Goal: Task Accomplishment & Management: Manage account settings

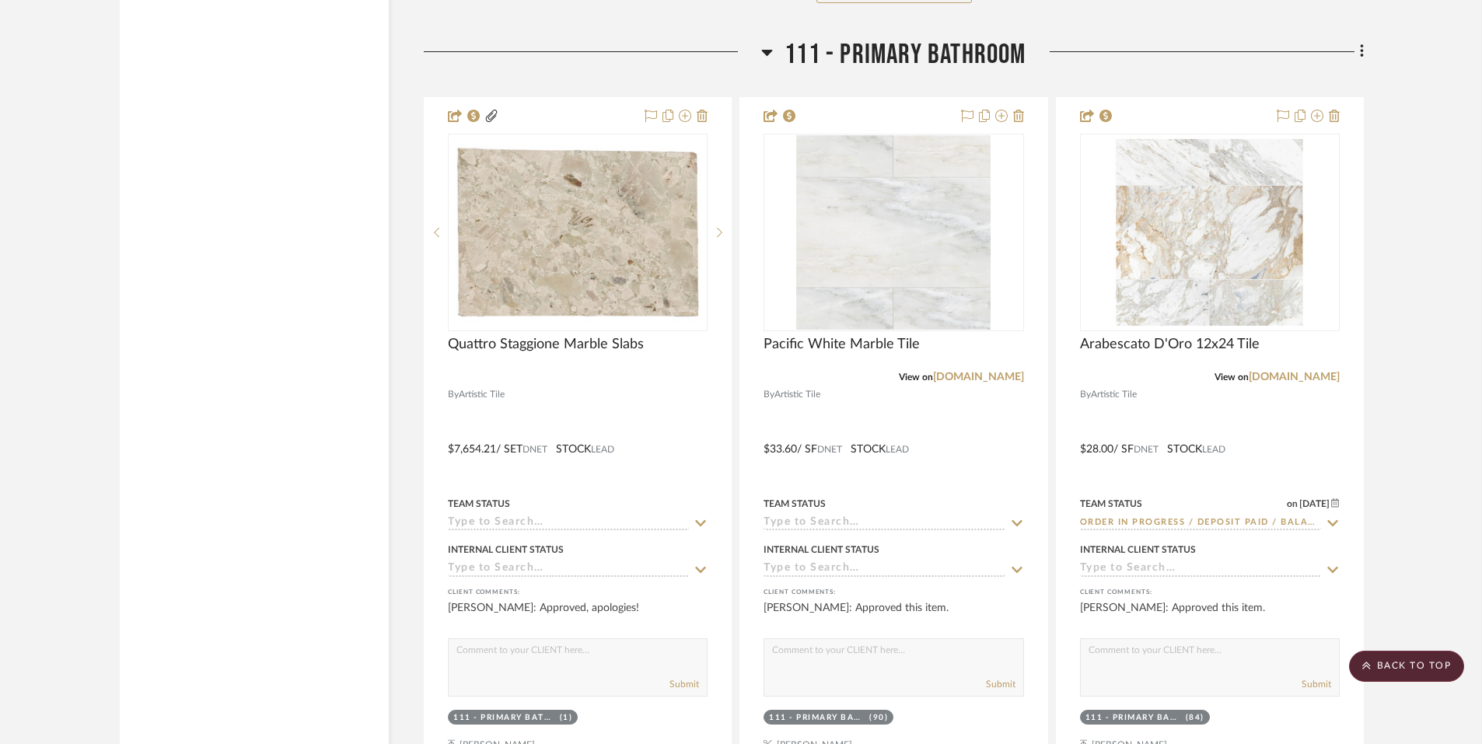
scroll to position [15476, 0]
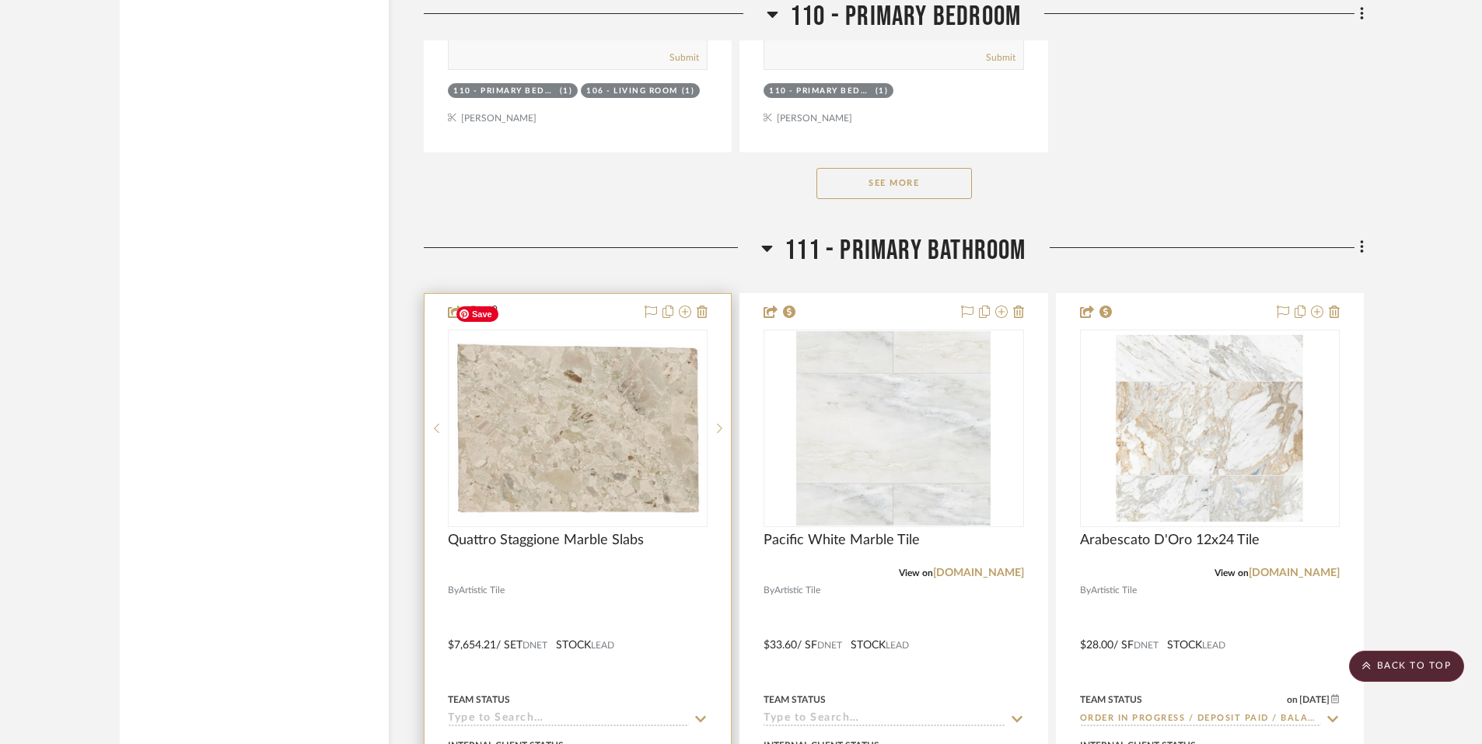
click at [582, 415] on img "0" at bounding box center [577, 428] width 257 height 184
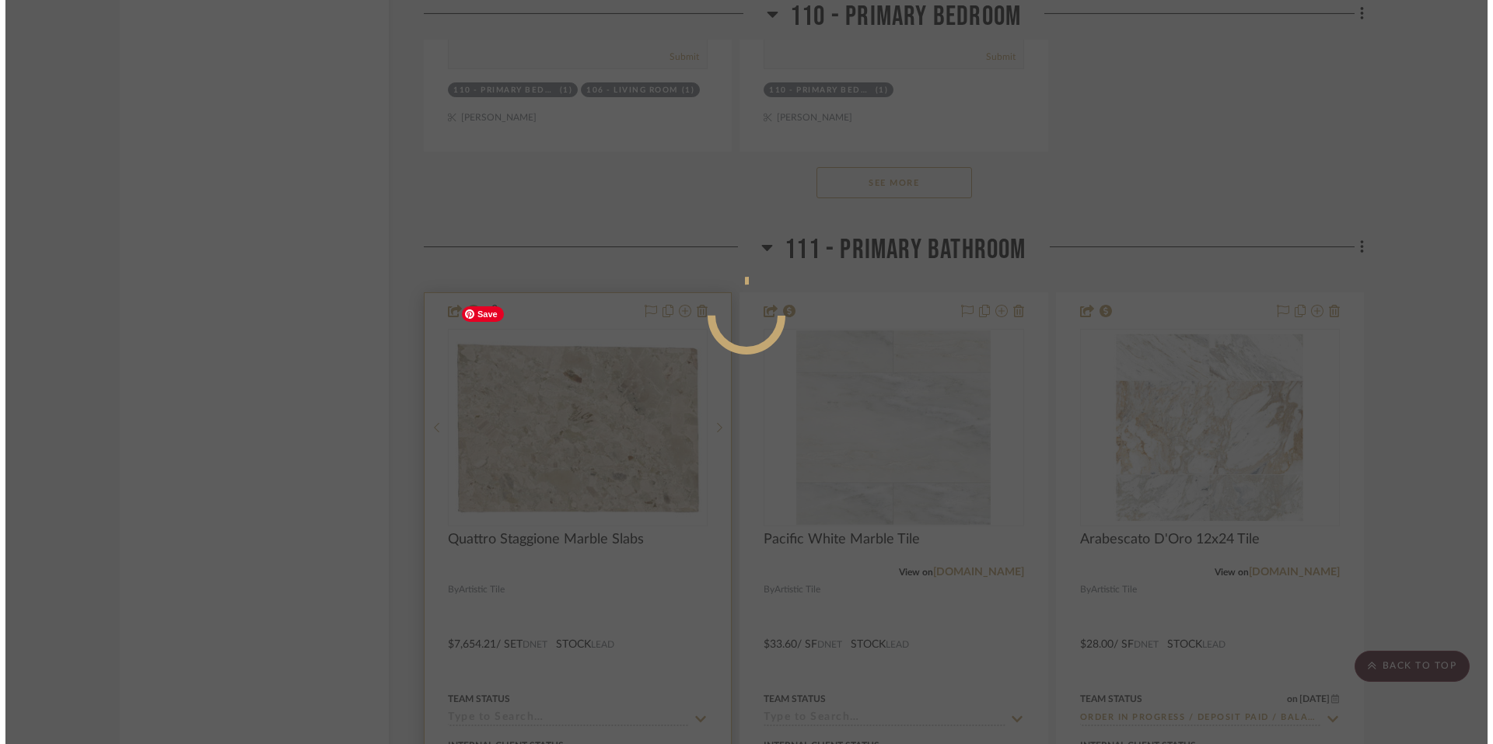
scroll to position [0, 0]
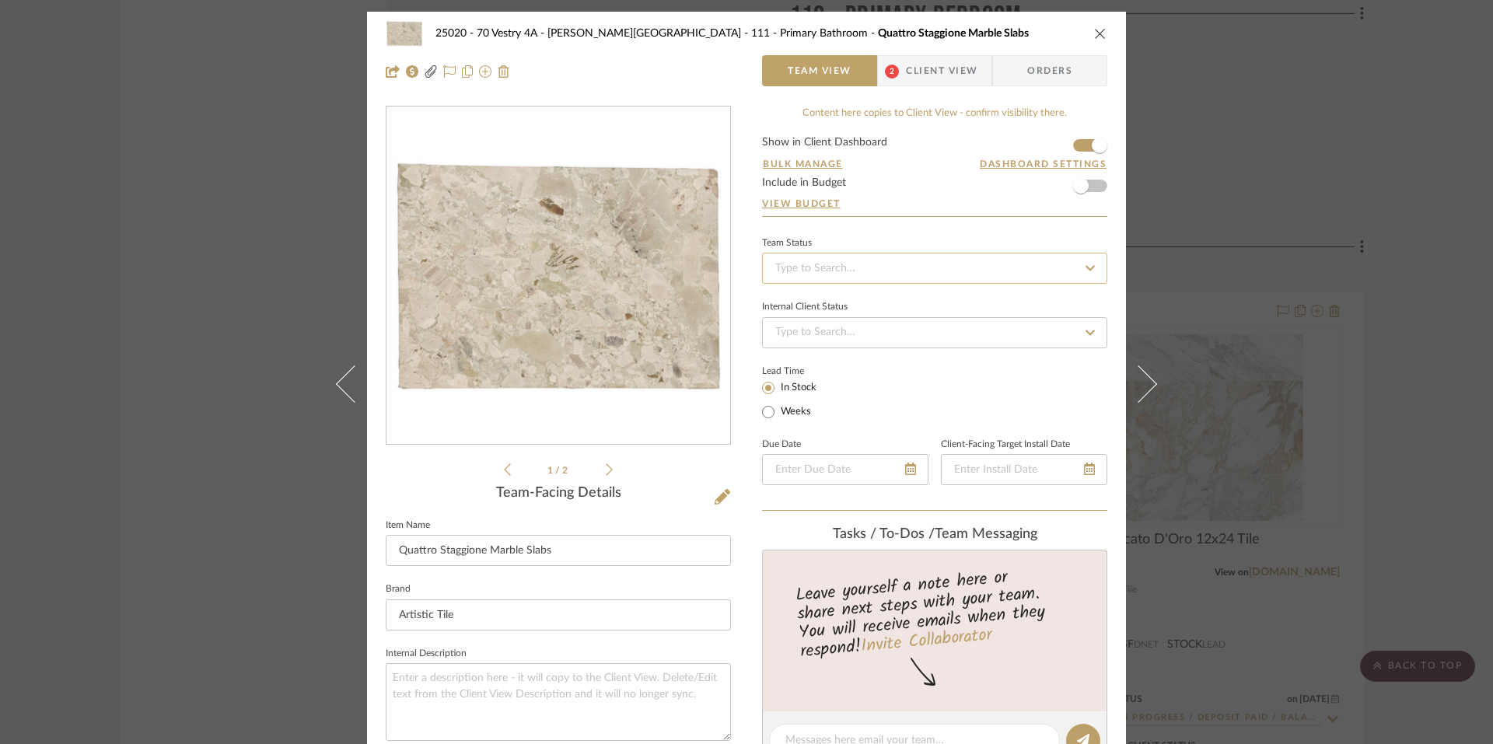
click at [846, 269] on input at bounding box center [934, 268] width 345 height 31
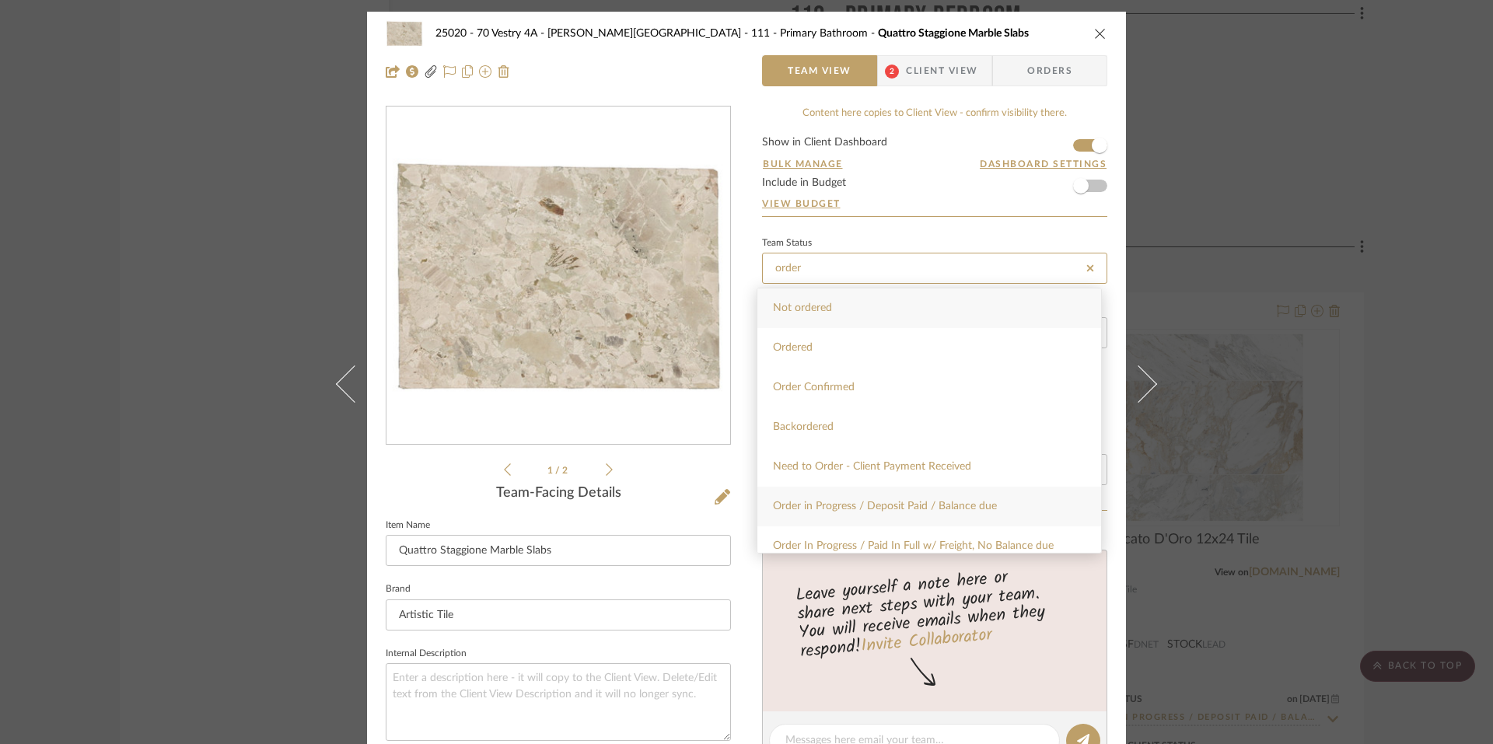
type input "order"
click at [917, 501] on span "Order in Progress / Deposit Paid / Balance due" at bounding box center [885, 506] width 224 height 11
type input "[DATE]"
type input "Order in Progress / Deposit Paid / Balance due"
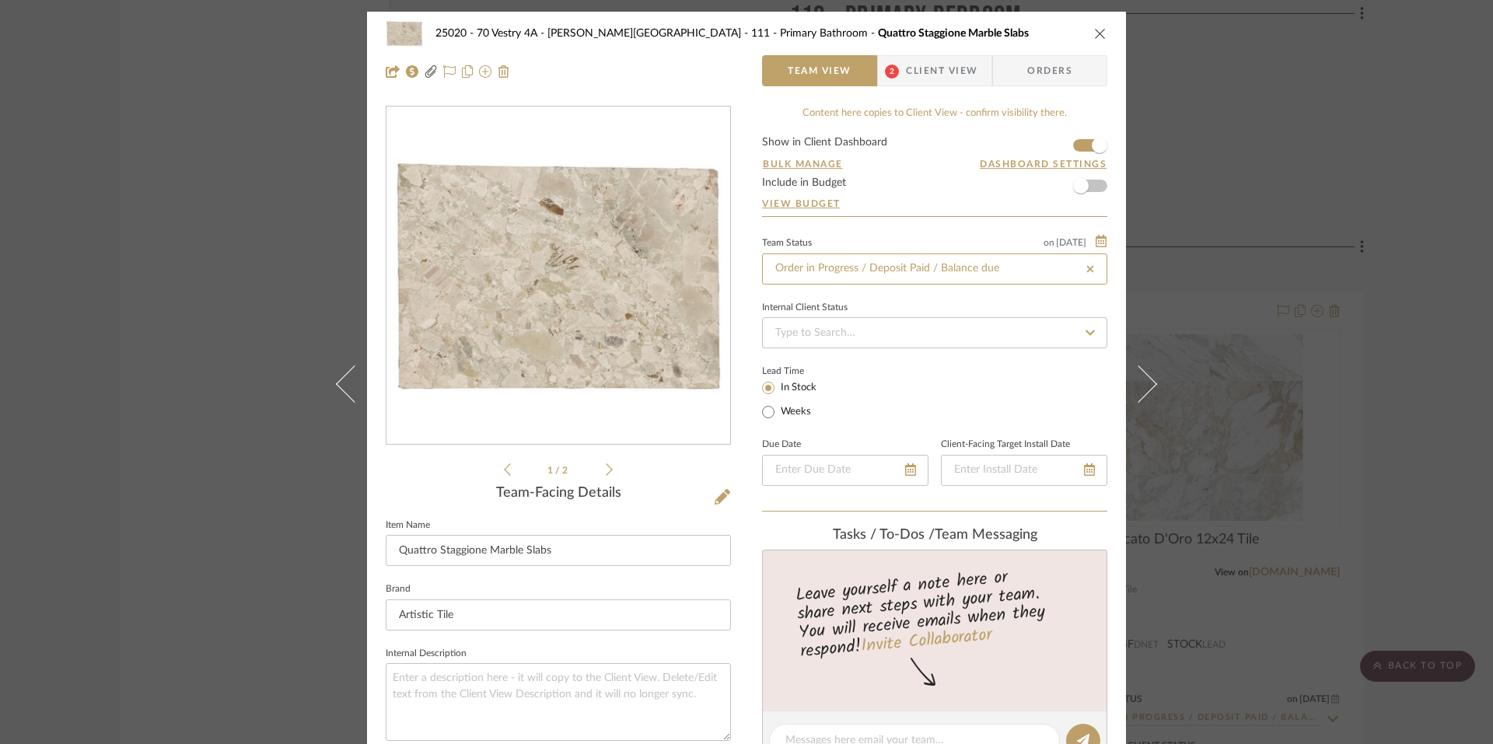
type input "[DATE]"
type input "Order in Progress / Deposit Paid / Balance due"
click at [896, 270] on input "Order in Progress / Deposit Paid / Balance due" at bounding box center [934, 268] width 345 height 31
click at [1294, 222] on div "25020 - 70 Vestry 4A - [PERSON_NAME] 111 - Primary Bathroom Quattro Staggione M…" at bounding box center [746, 372] width 1493 height 744
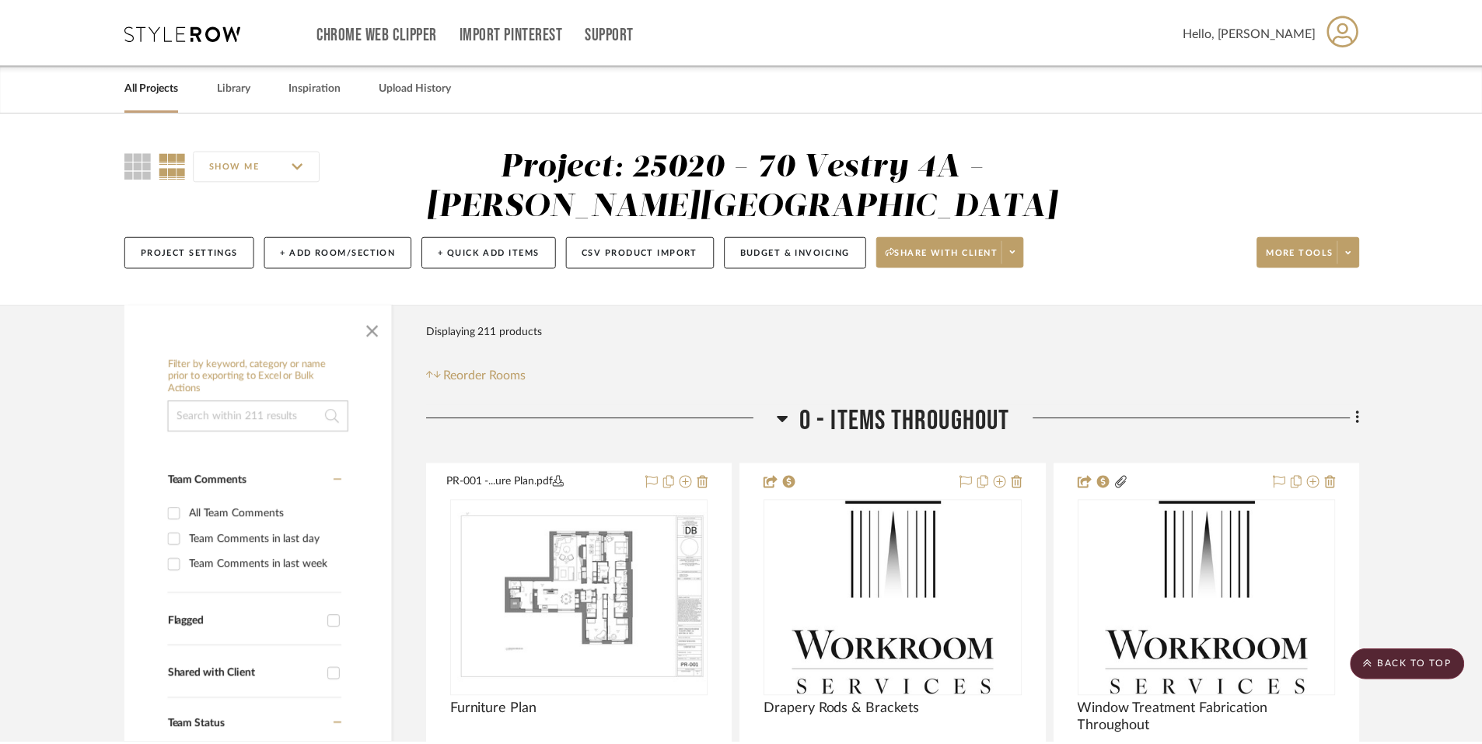
scroll to position [15476, 0]
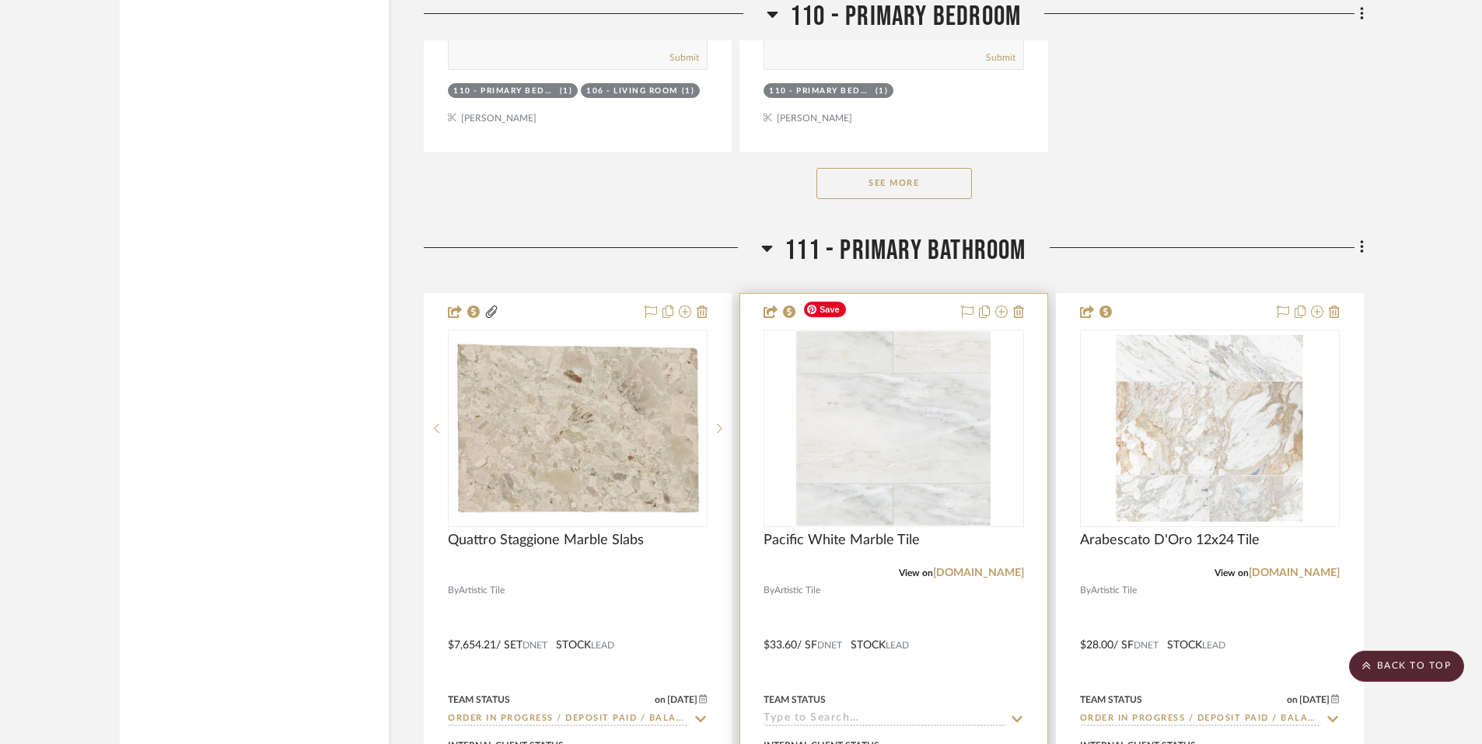
click at [938, 448] on img "0" at bounding box center [893, 428] width 194 height 194
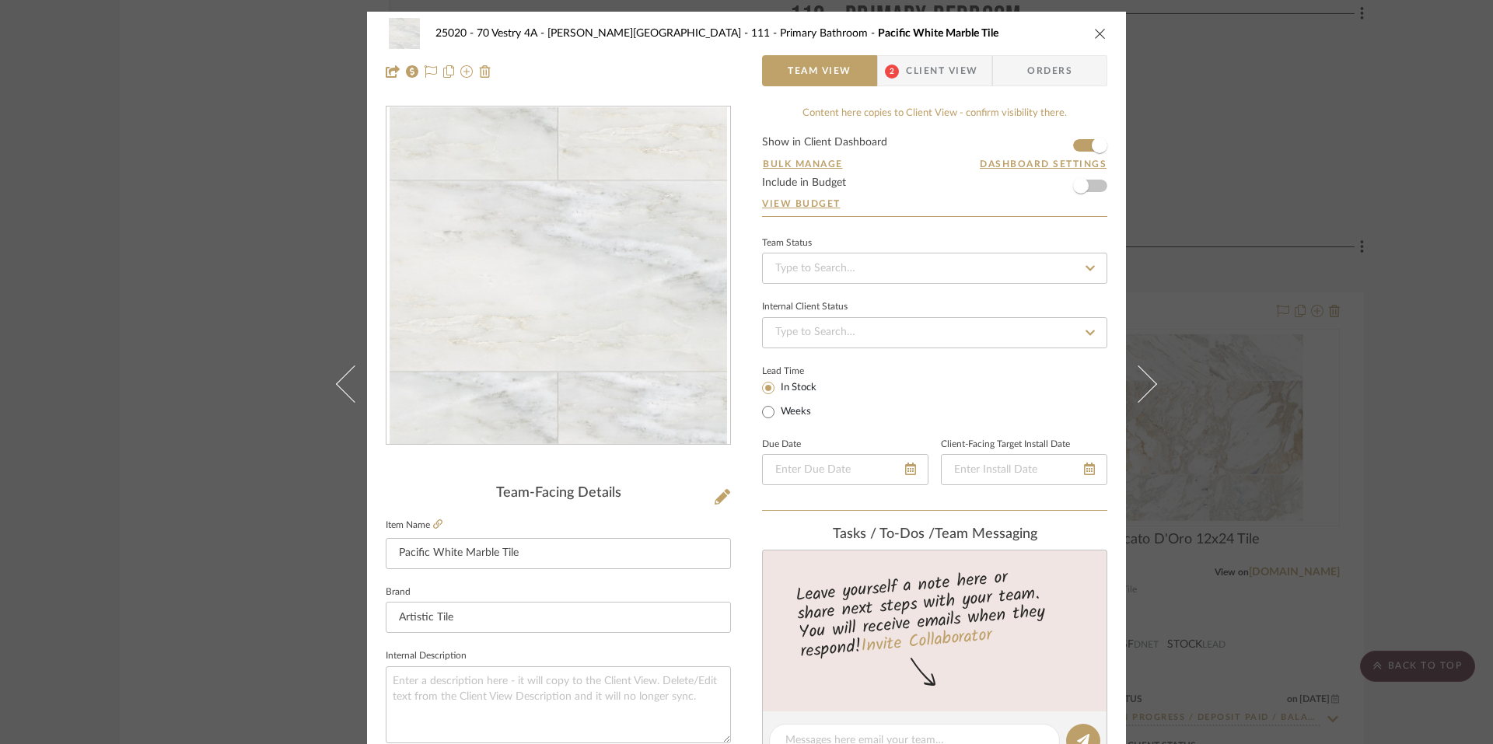
click at [868, 243] on div "Team Status" at bounding box center [934, 243] width 345 height 8
click at [859, 260] on input at bounding box center [934, 268] width 345 height 31
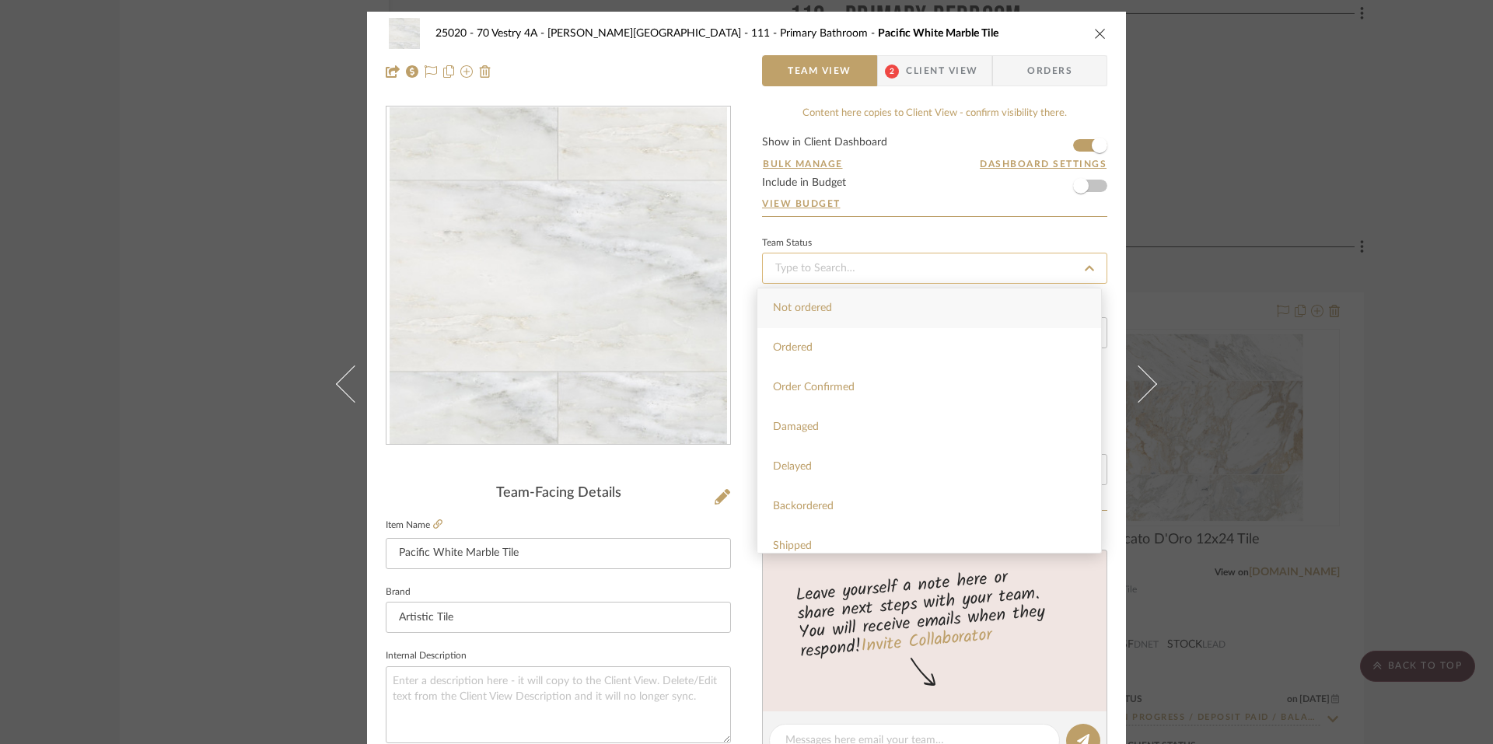
paste input "Order in Progress / Deposit Paid / Balance due"
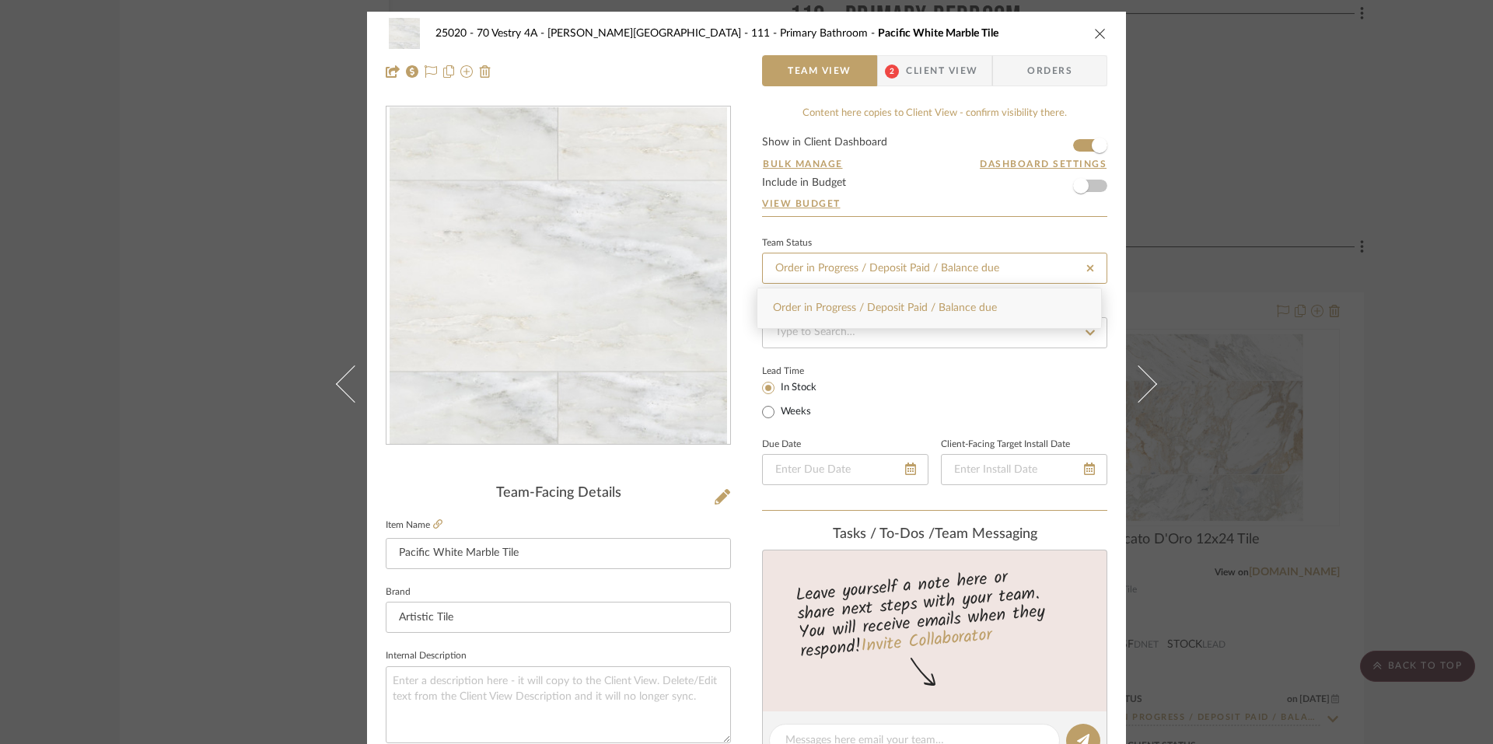
type input "Order in Progress / Deposit Paid / Balance due"
click at [858, 302] on span "Order in Progress / Deposit Paid / Balance due" at bounding box center [885, 307] width 224 height 11
type input "[DATE]"
type input "Order in Progress / Deposit Paid / Balance due"
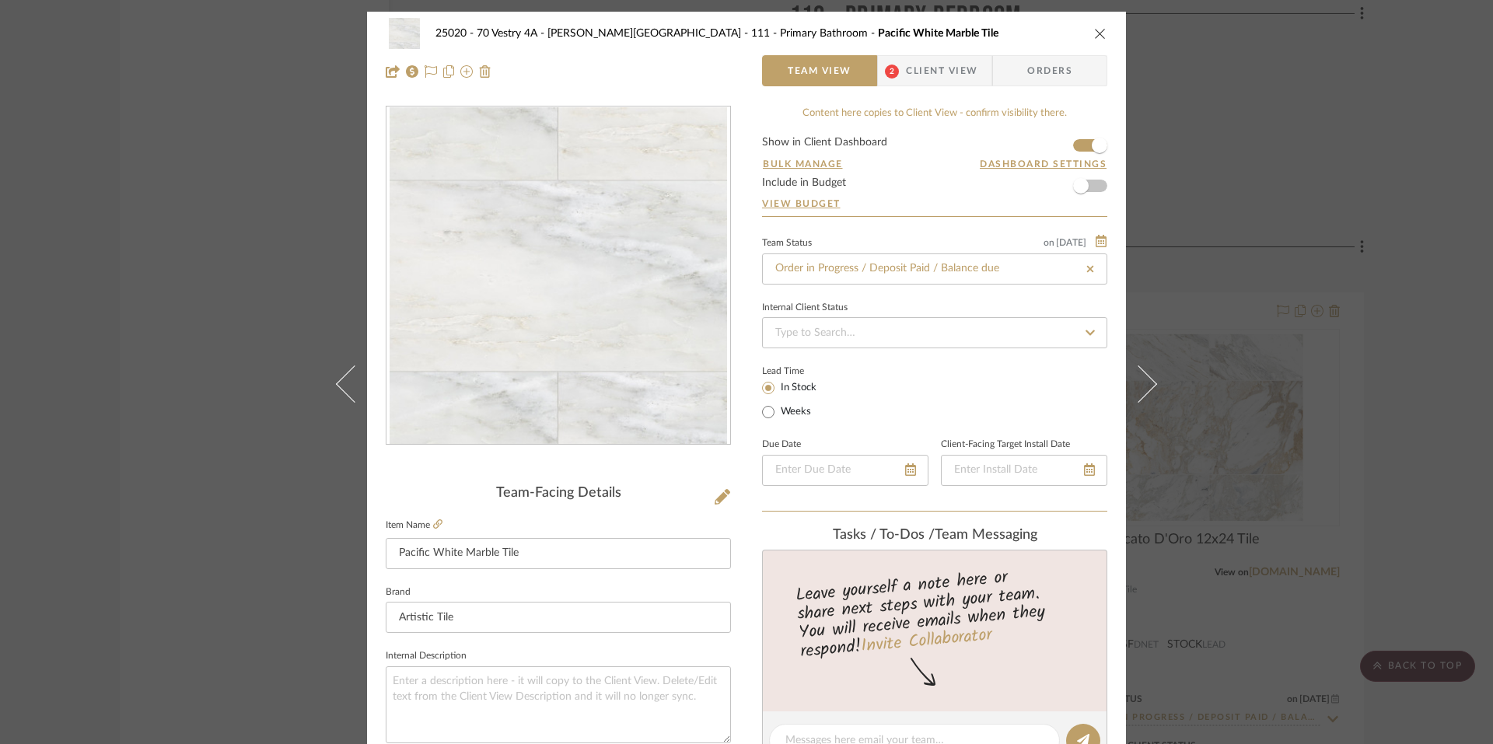
click at [1229, 197] on div "25020 - 70 Vestry 4A - [PERSON_NAME] 111 - Primary Bathroom Pacific White Marbl…" at bounding box center [746, 372] width 1493 height 744
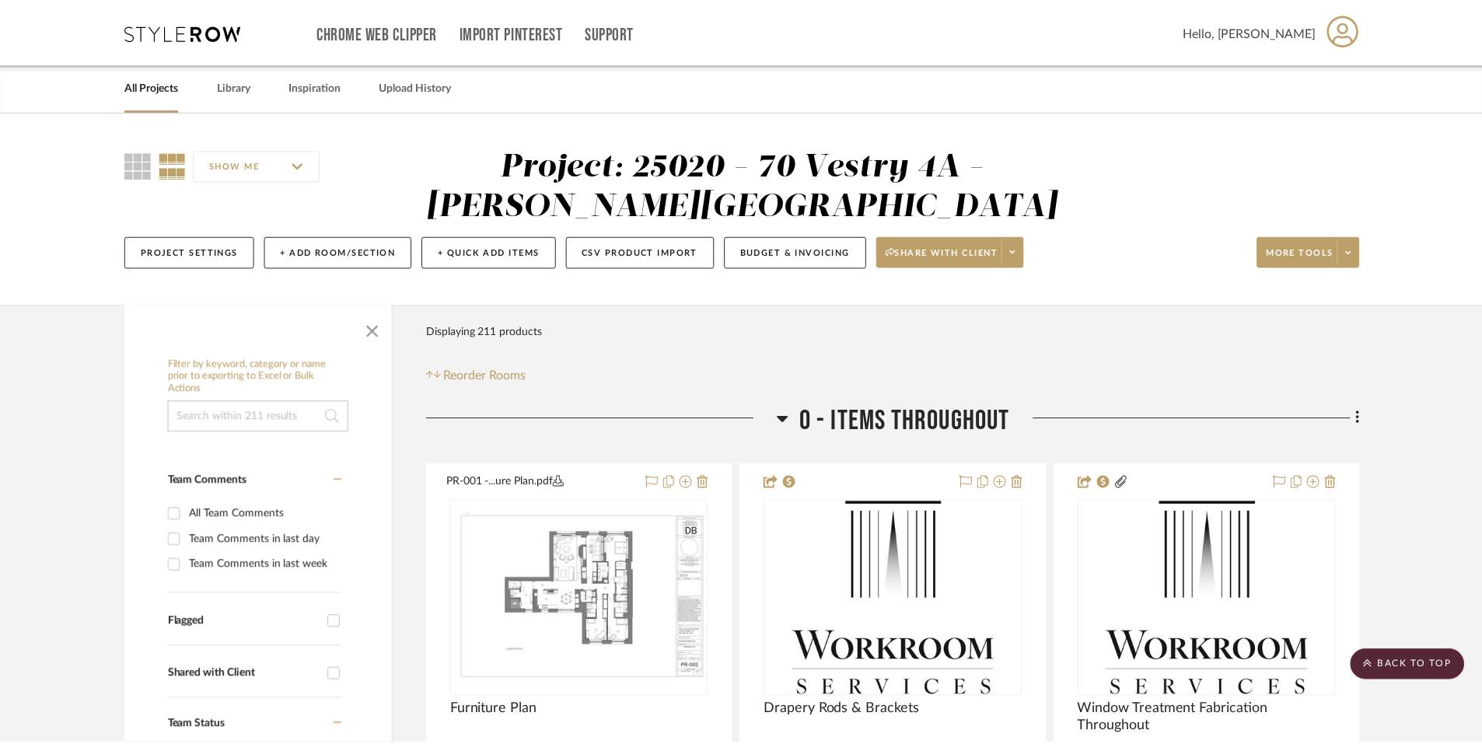
scroll to position [15476, 0]
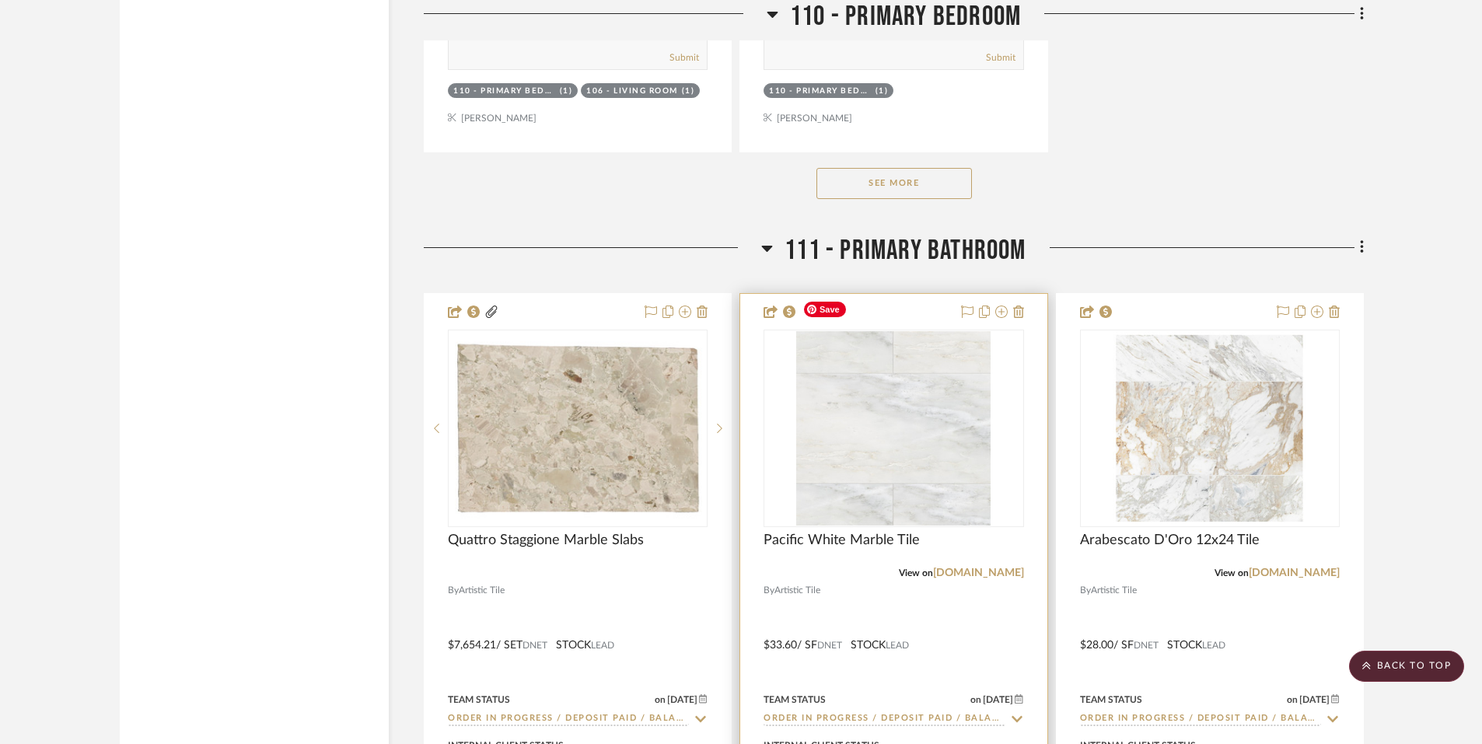
click at [904, 381] on img "0" at bounding box center [893, 428] width 194 height 194
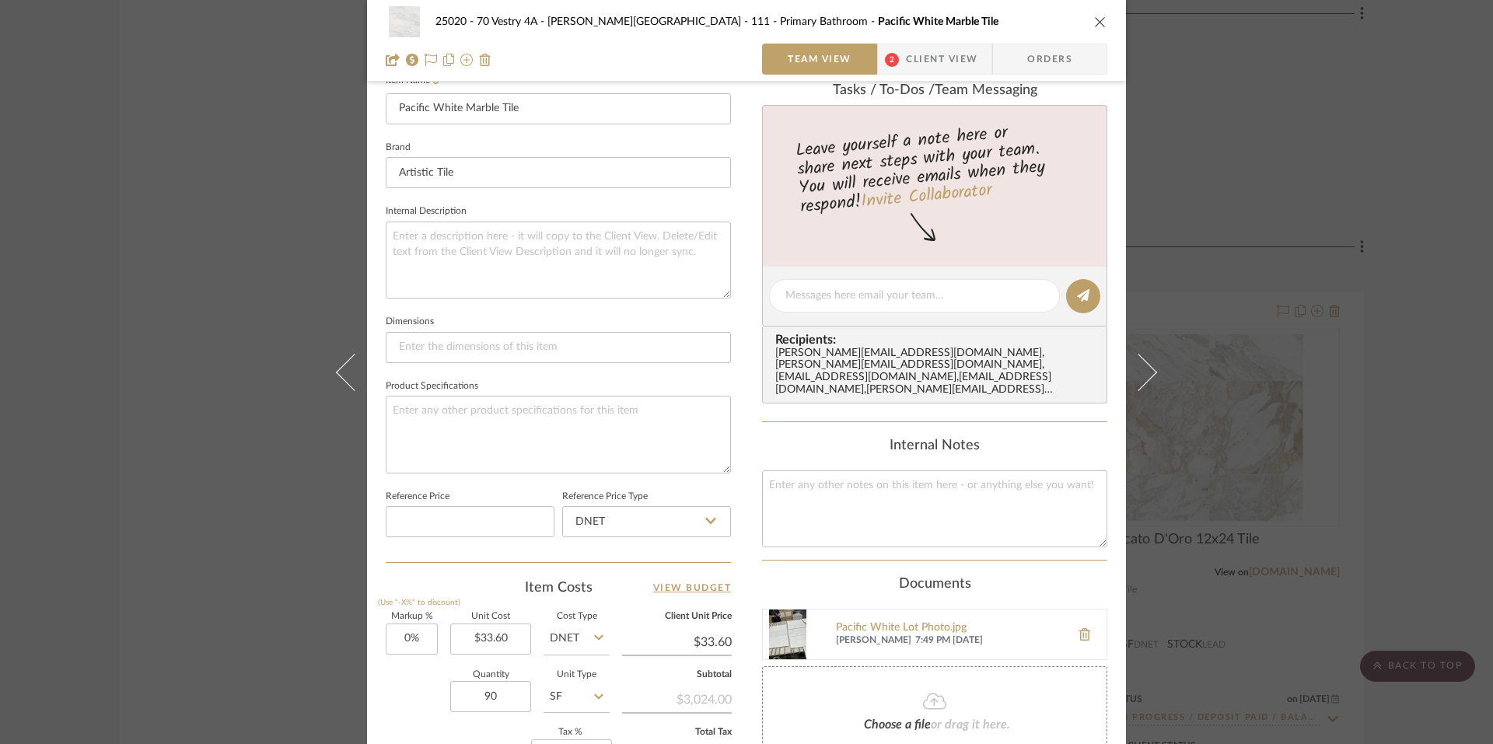
scroll to position [448, 0]
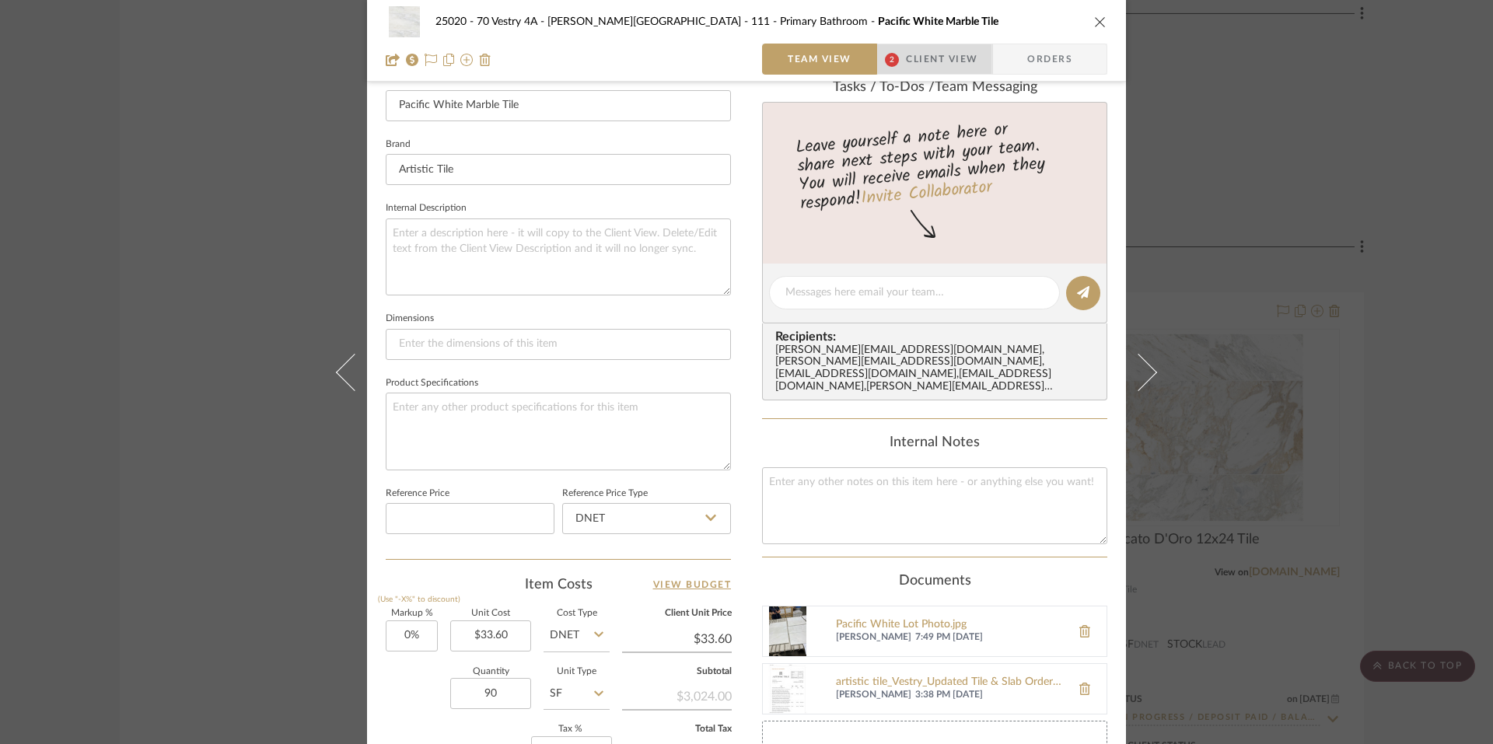
click at [907, 65] on span "Client View" at bounding box center [942, 59] width 72 height 31
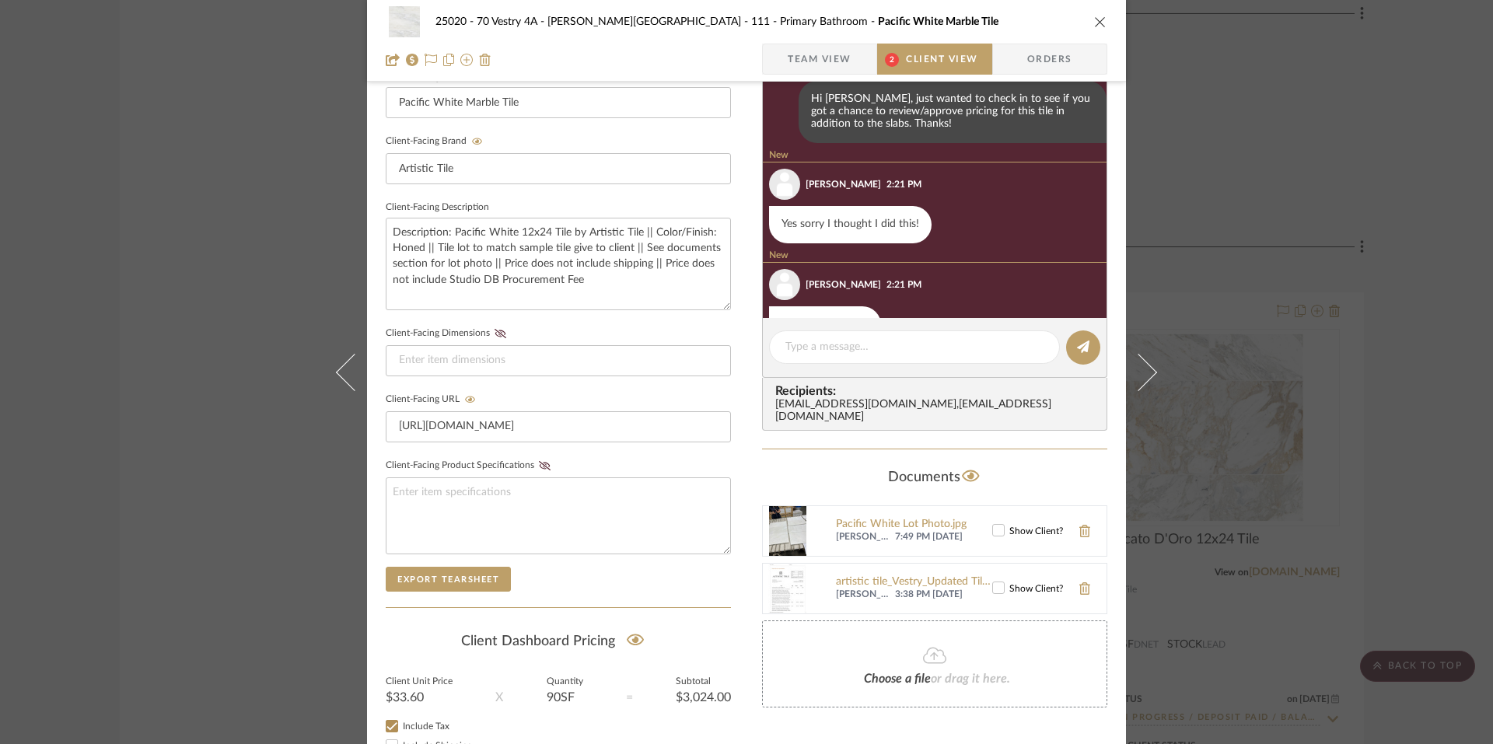
scroll to position [44, 0]
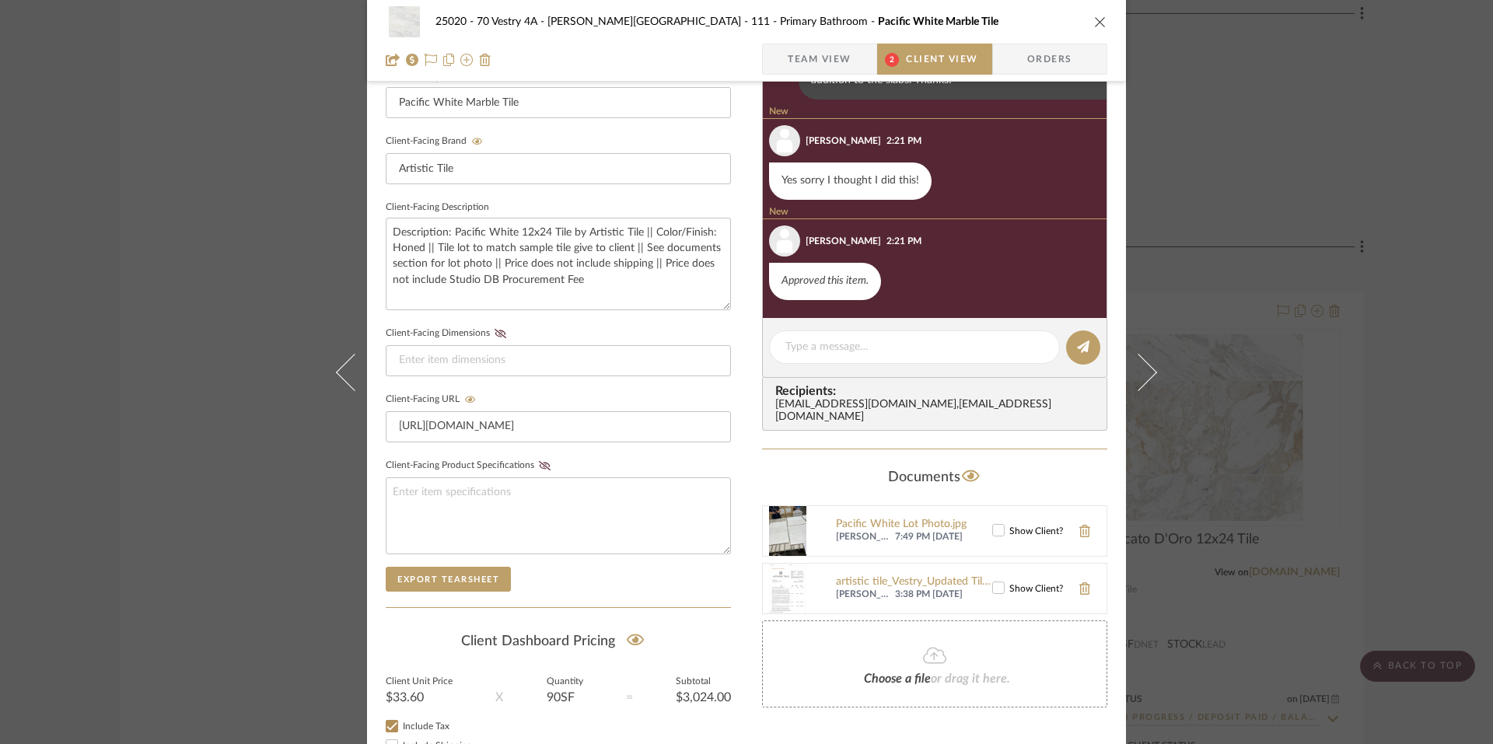
click at [1321, 185] on div "25020 - 70 Vestry 4A - [PERSON_NAME] 111 - Primary Bathroom Pacific White Marbl…" at bounding box center [746, 372] width 1493 height 744
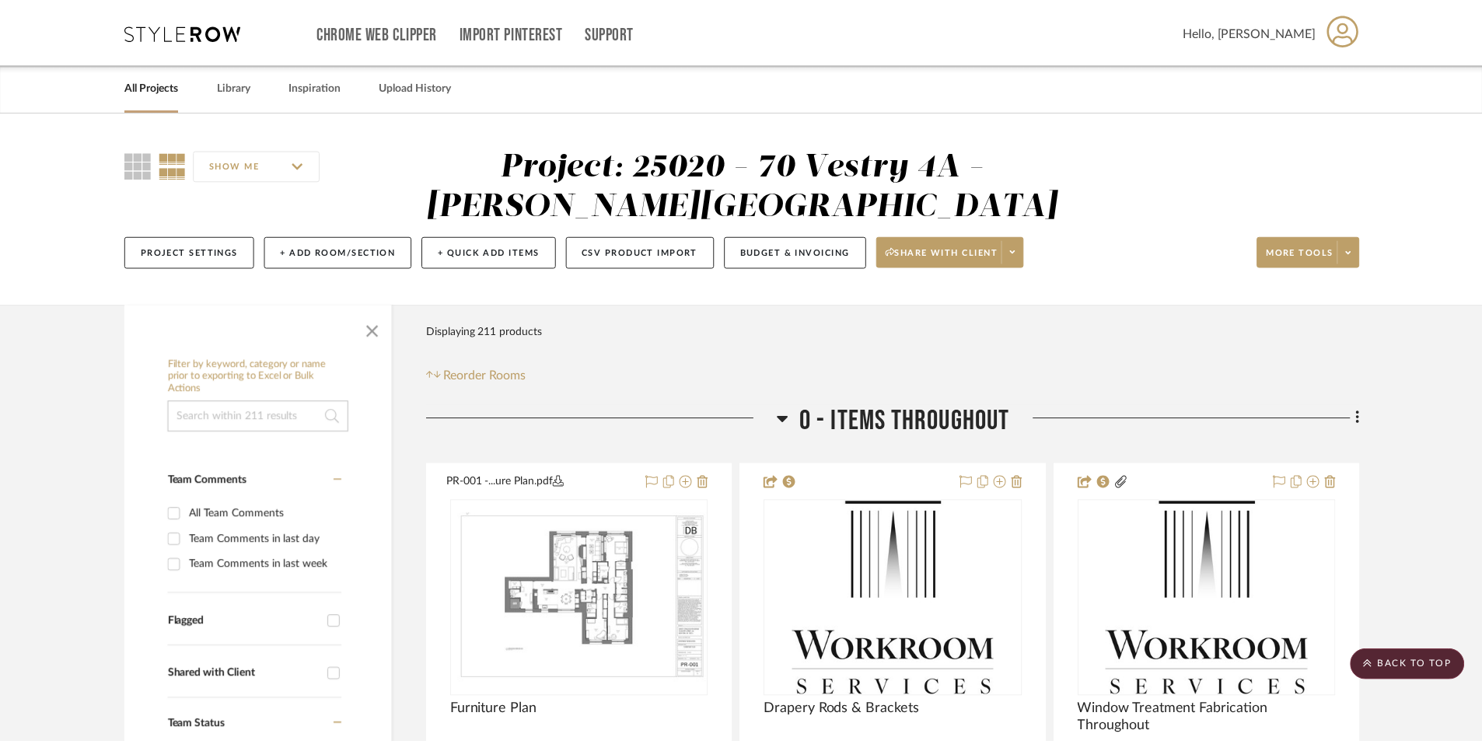
scroll to position [15476, 0]
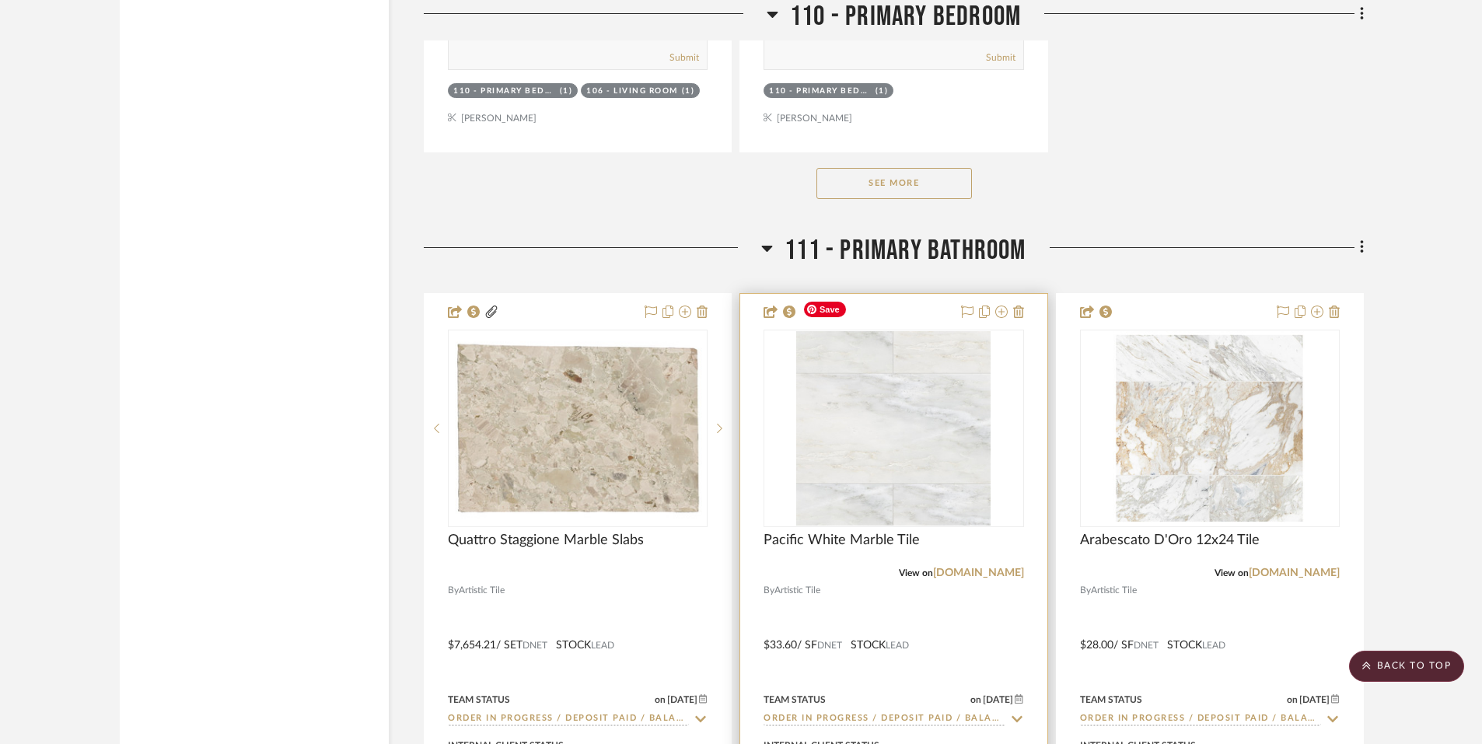
click at [897, 424] on img "0" at bounding box center [893, 428] width 194 height 194
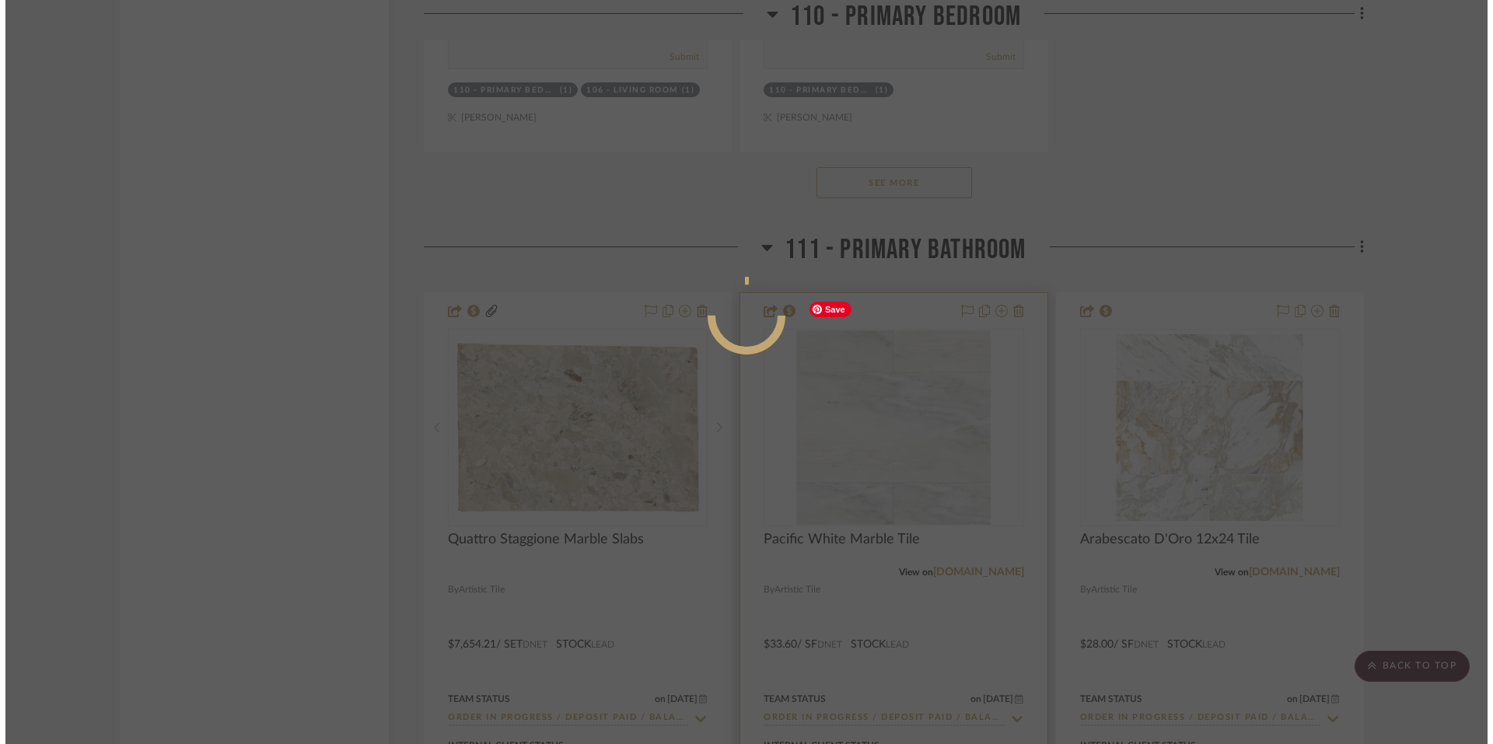
scroll to position [0, 0]
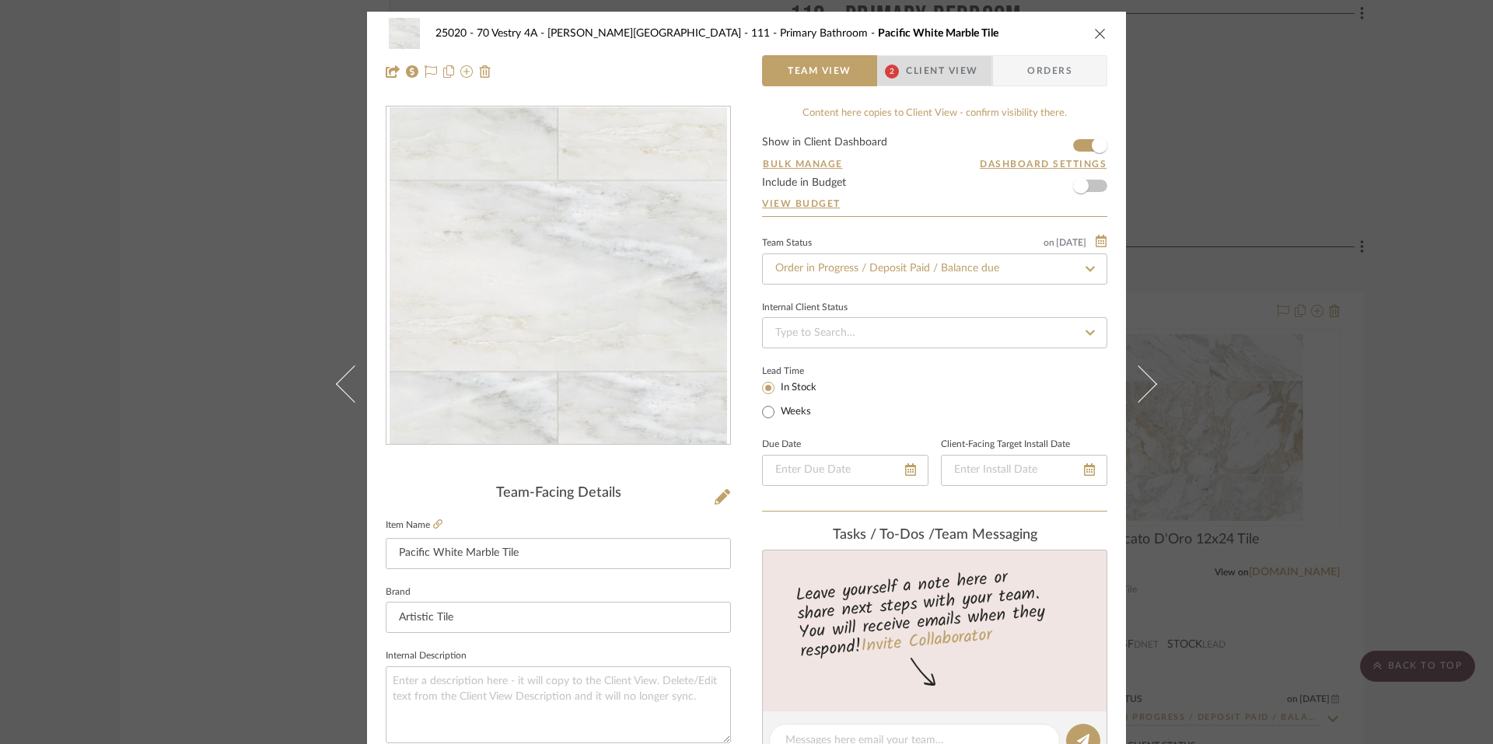
click at [908, 58] on span "Client View" at bounding box center [942, 70] width 72 height 31
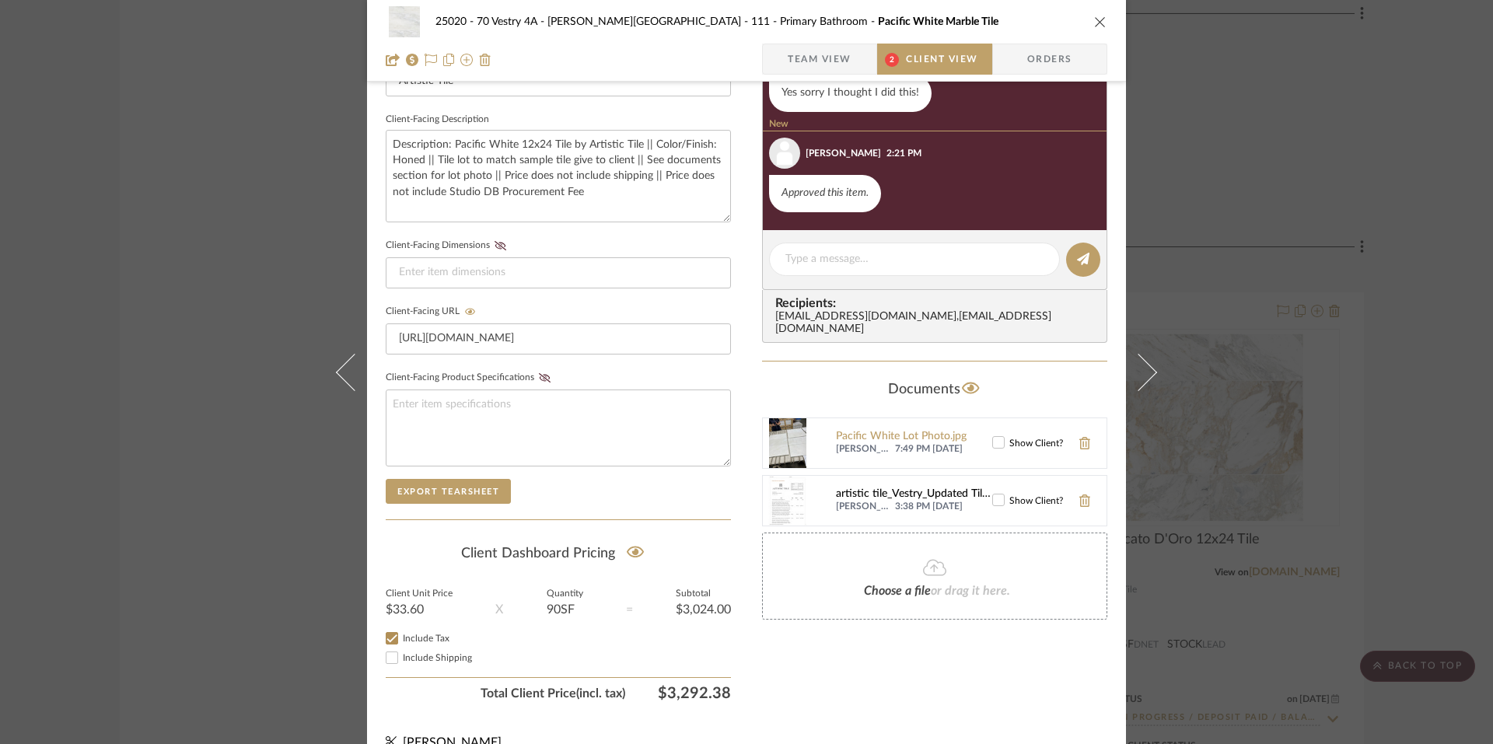
scroll to position [558, 0]
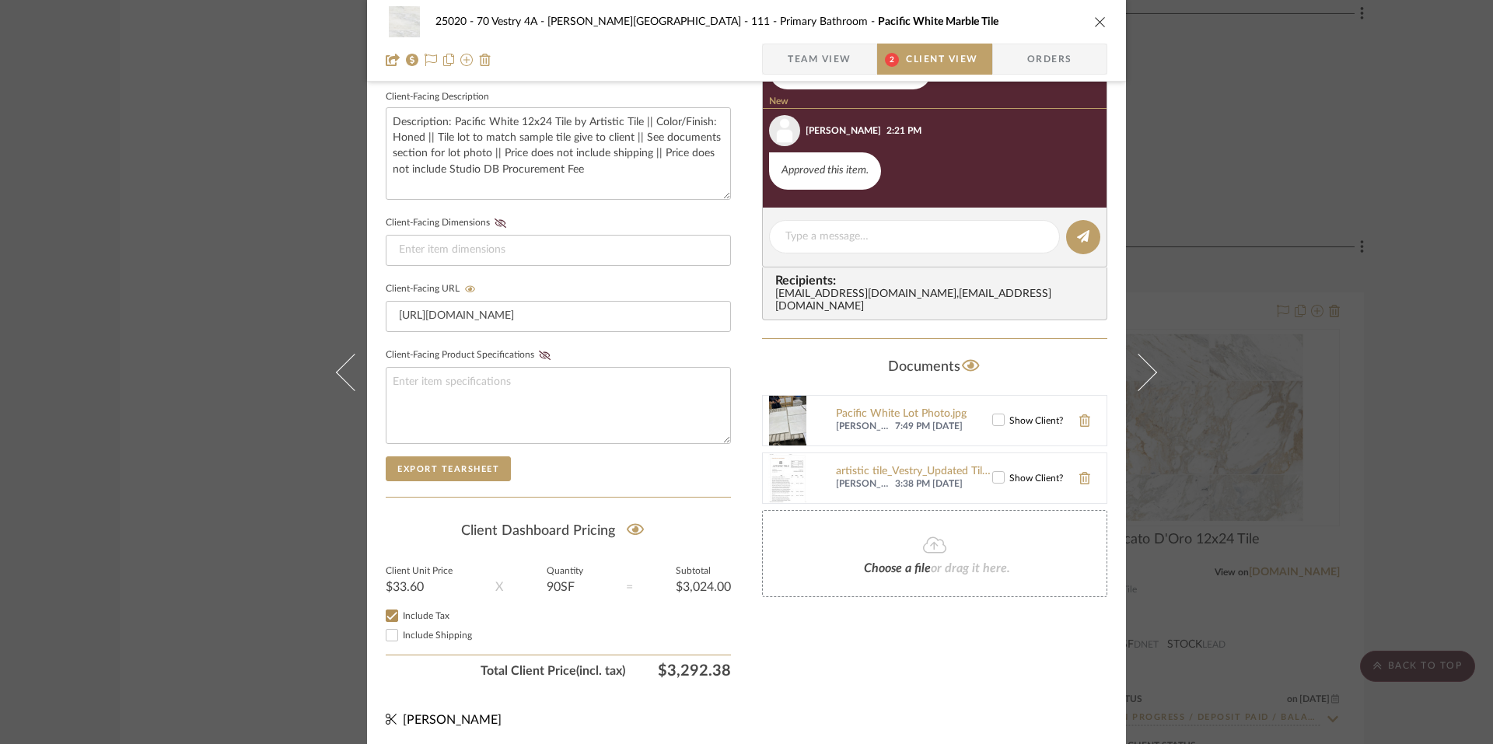
click at [994, 414] on icon at bounding box center [998, 419] width 11 height 11
click at [1227, 204] on div "25020 - 70 Vestry 4A - [PERSON_NAME] 111 - Primary Bathroom Pacific White Marbl…" at bounding box center [746, 372] width 1493 height 744
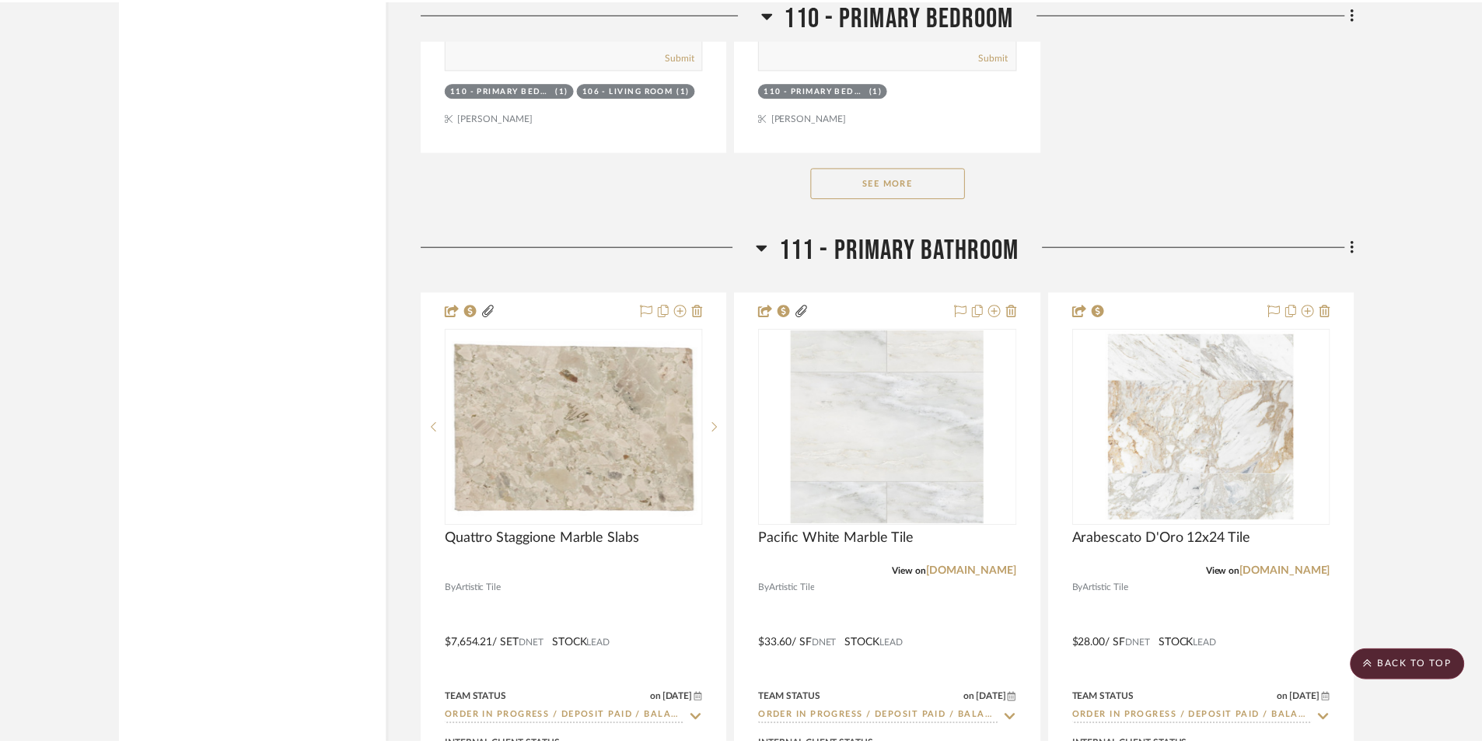
scroll to position [15476, 0]
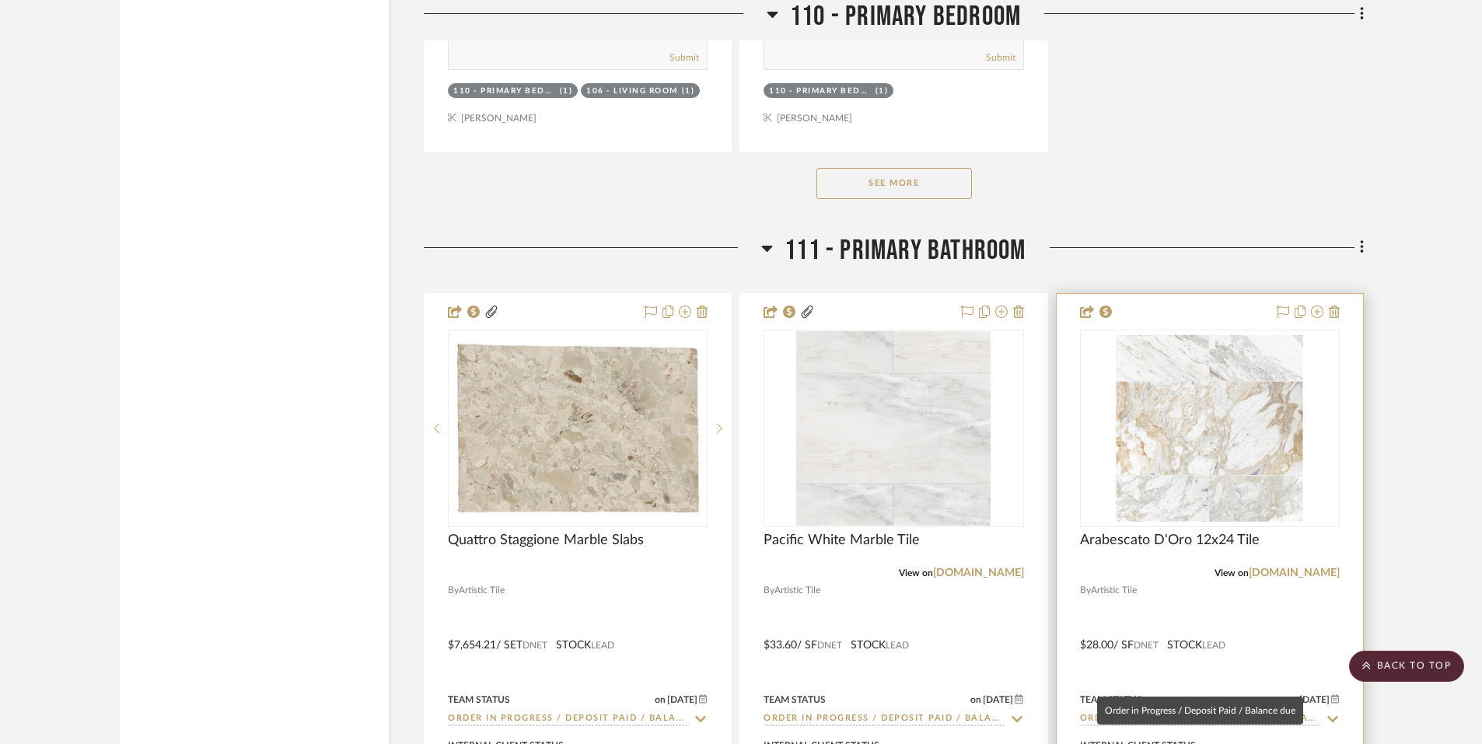
click at [1127, 712] on input "Order in Progress / Deposit Paid / Balance due" at bounding box center [1200, 719] width 241 height 15
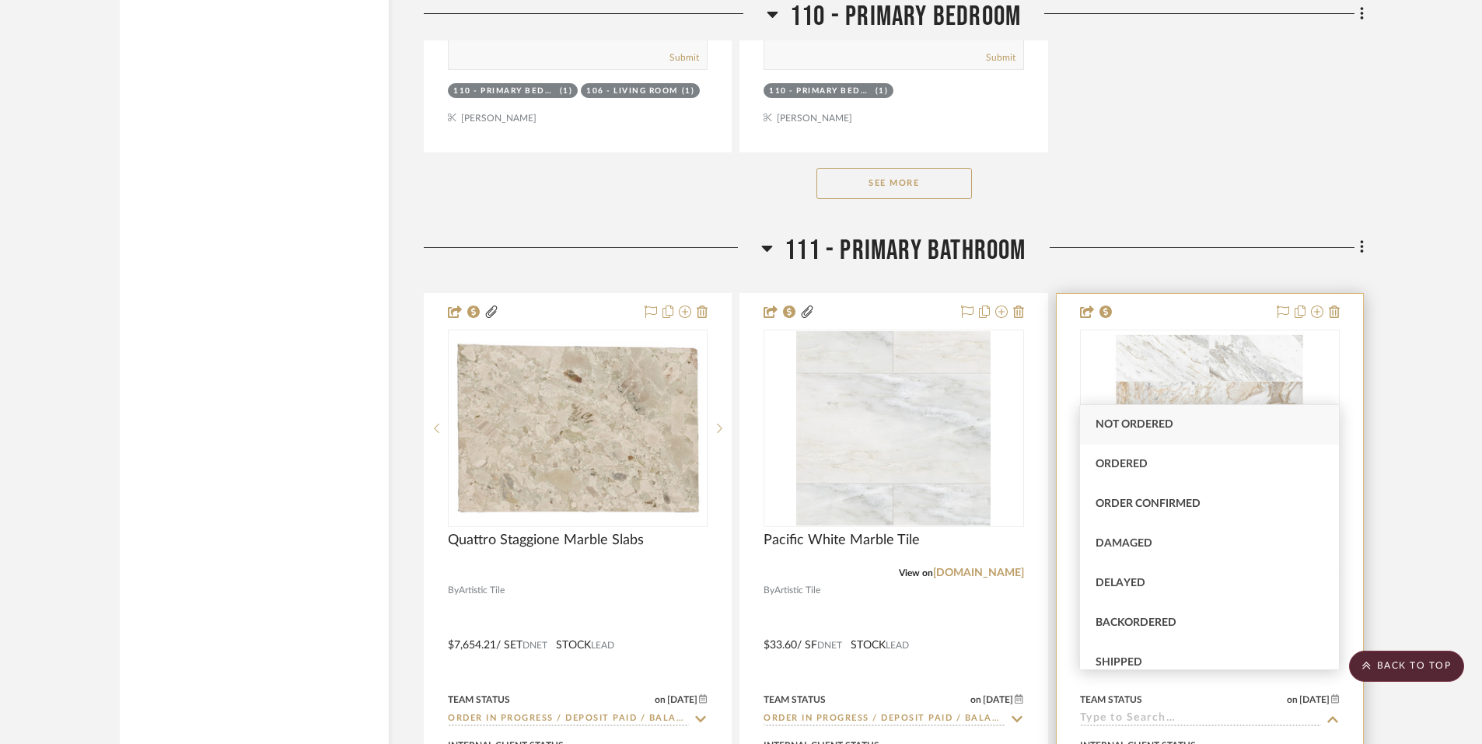
type input "[DATE]"
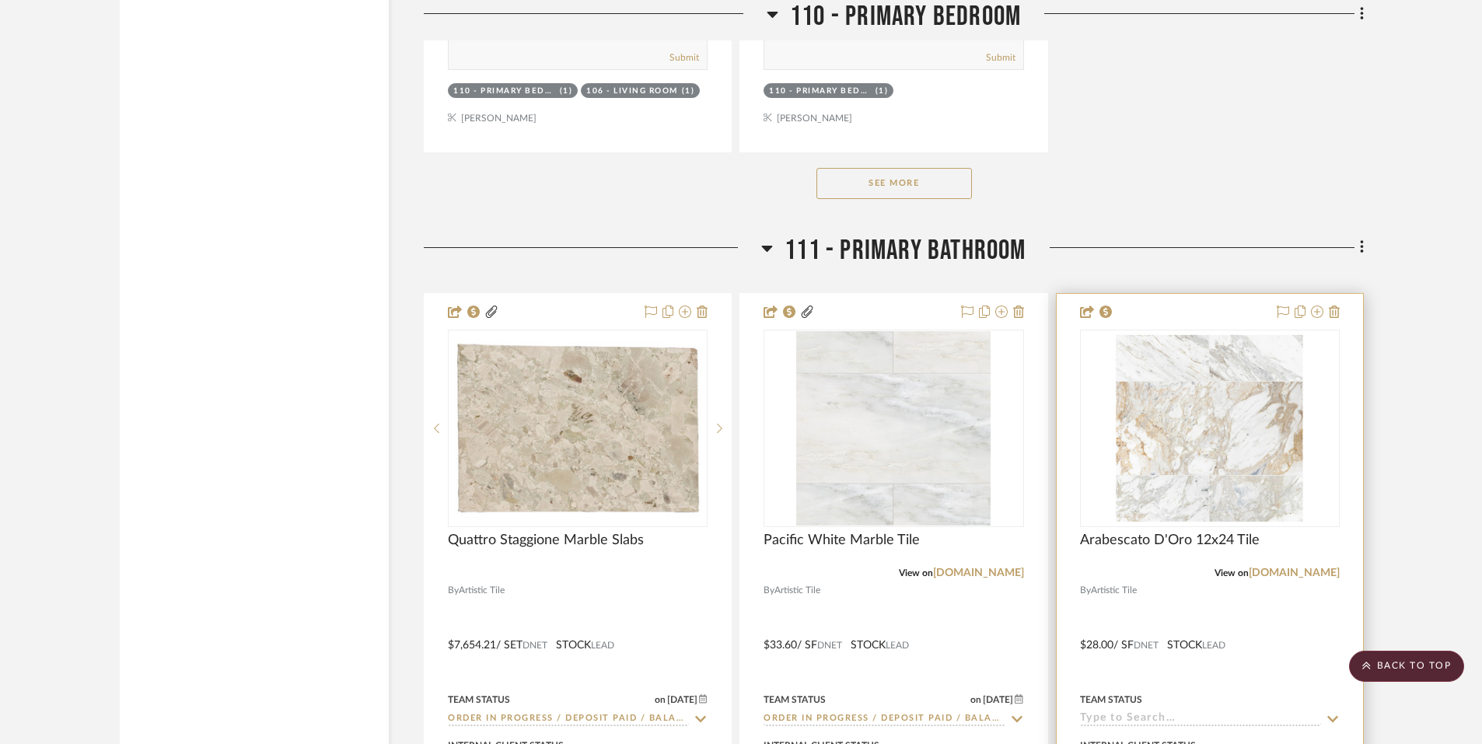
click at [1207, 712] on input at bounding box center [1200, 719] width 241 height 15
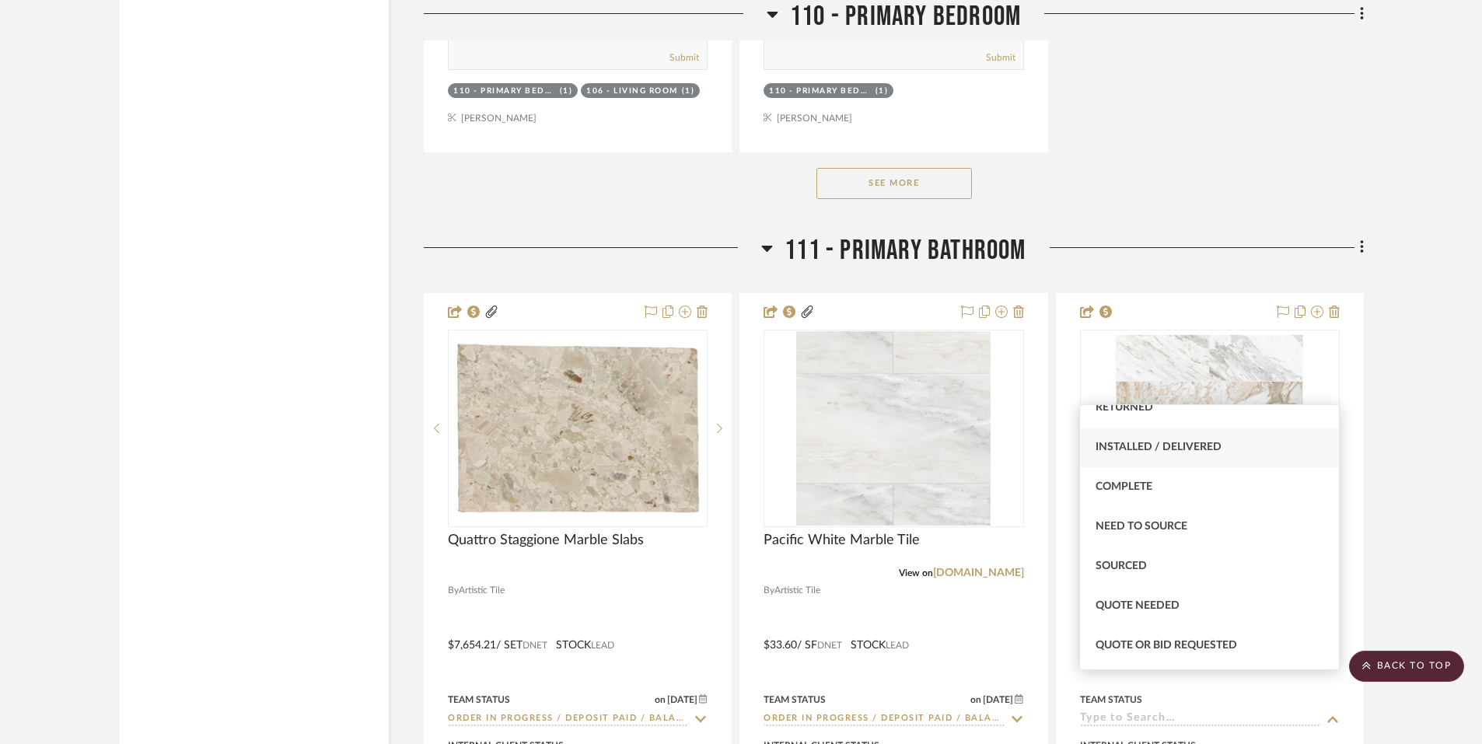
scroll to position [352, 0]
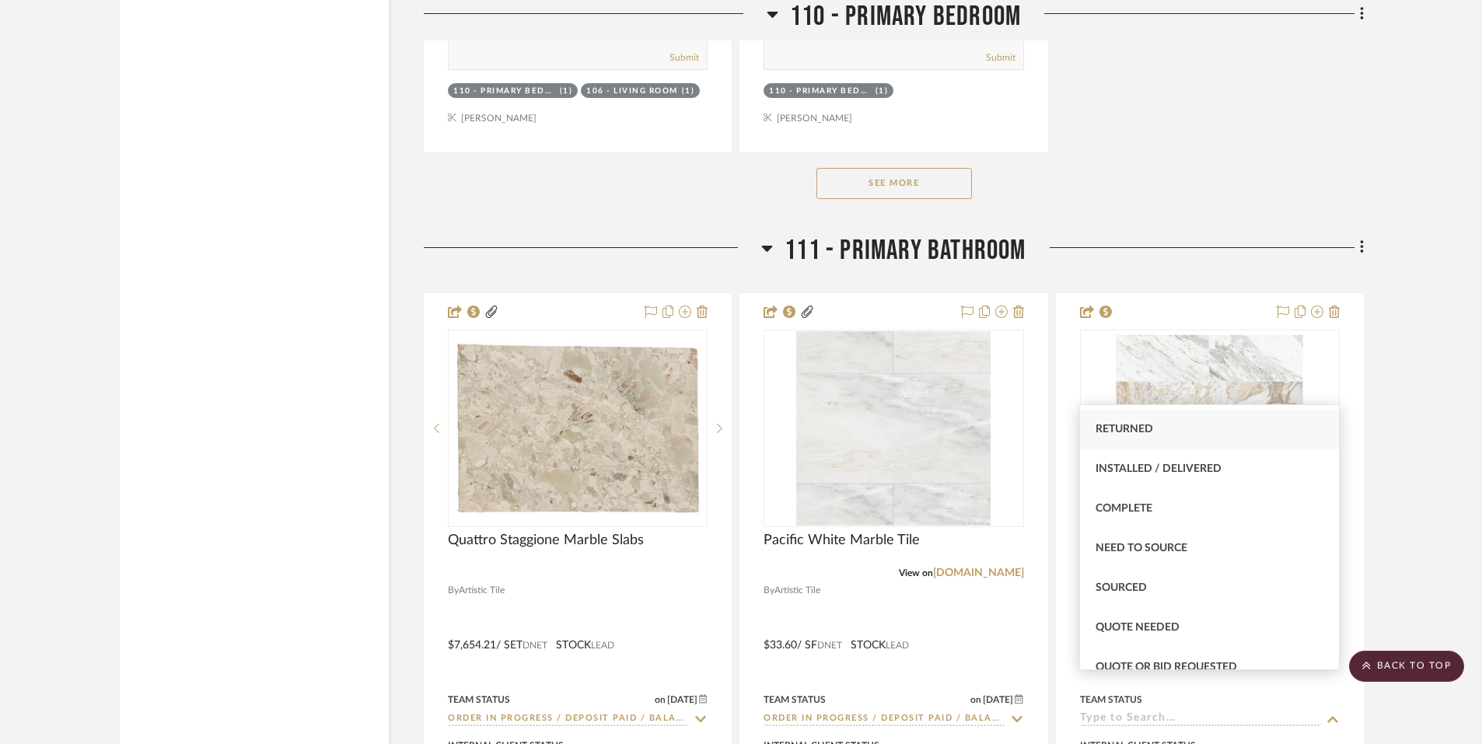
click at [1130, 445] on div "Returned" at bounding box center [1209, 430] width 259 height 40
type input "Returned"
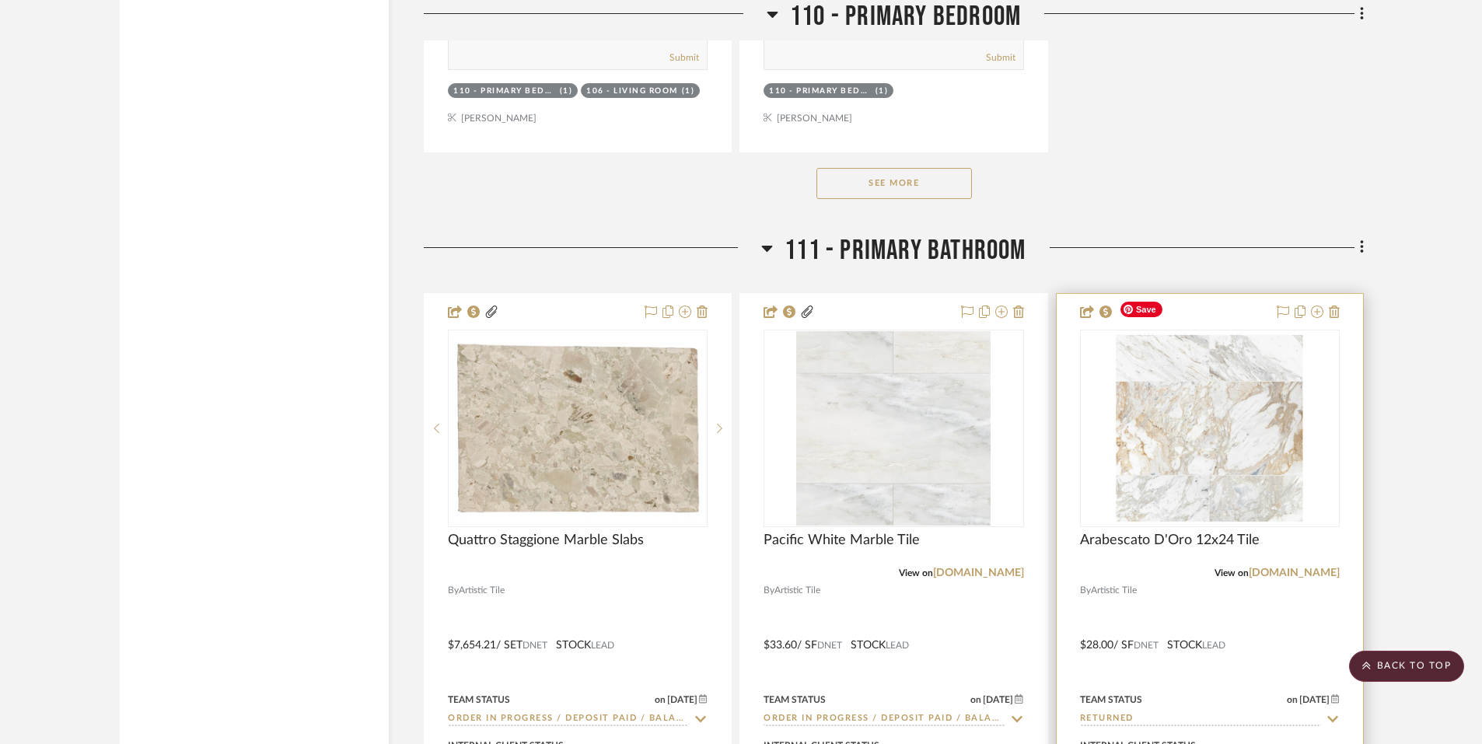
click at [1268, 427] on img "0" at bounding box center [1210, 428] width 194 height 194
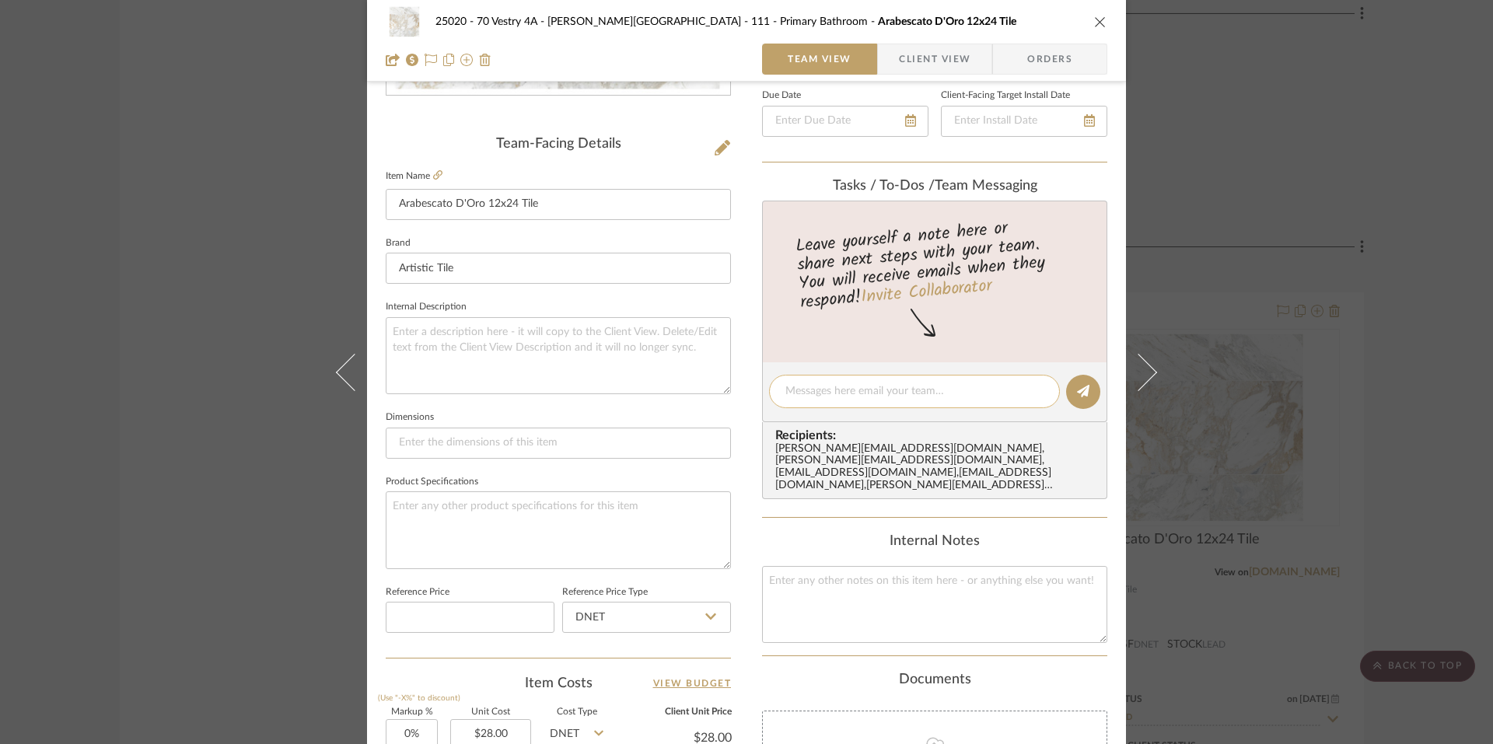
scroll to position [390, 0]
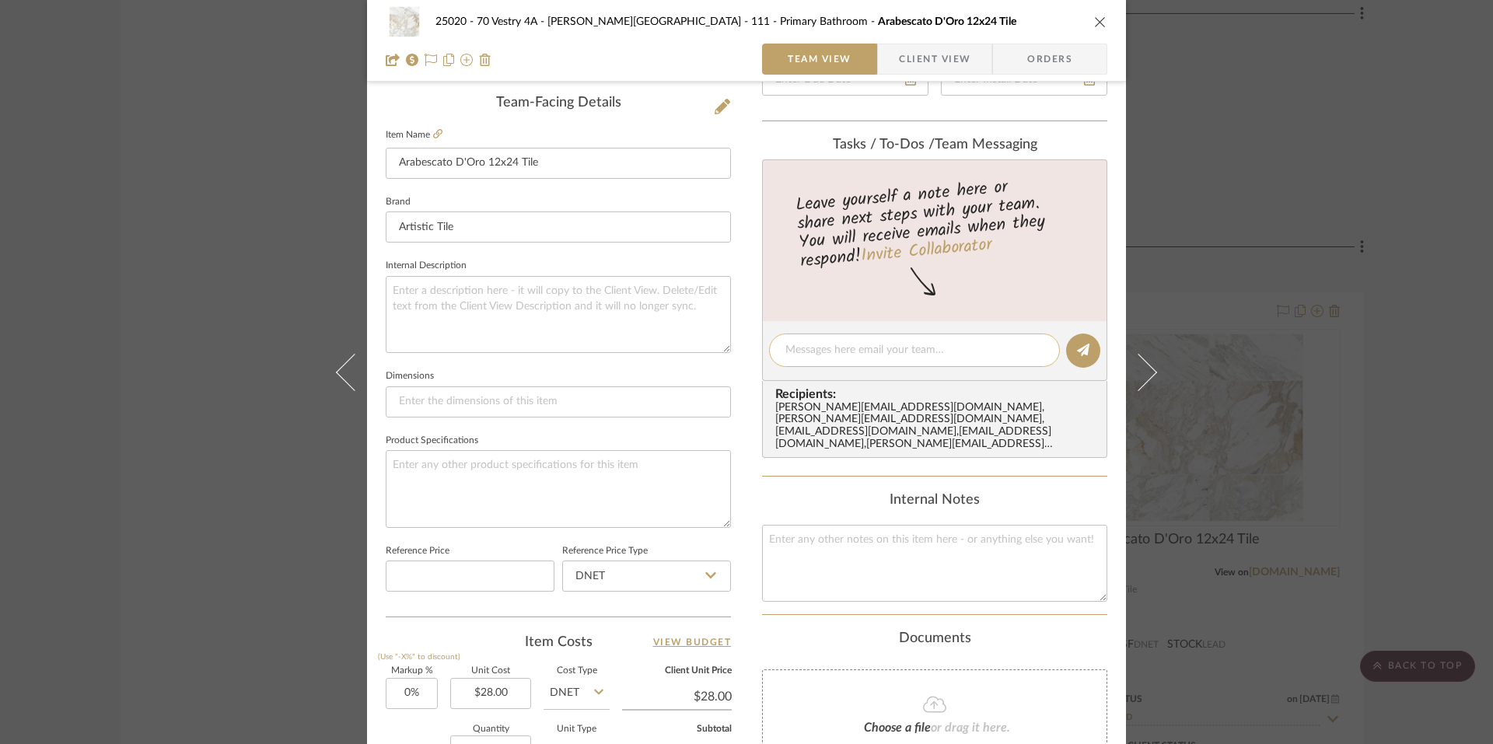
click at [829, 355] on textarea at bounding box center [914, 350] width 258 height 16
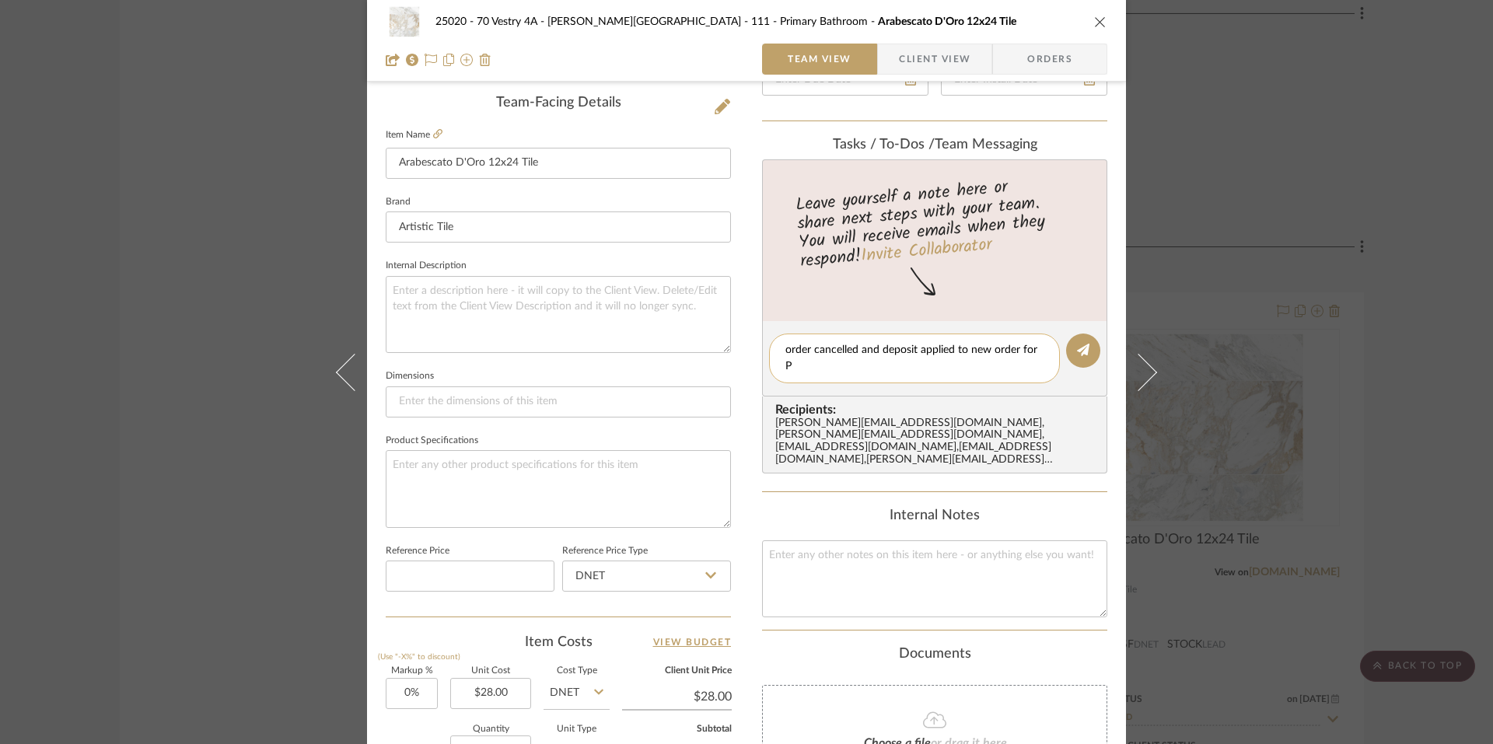
scroll to position [0, 0]
type textarea "order cancelled and deposit applied to new order for Pacific White Tile & Quatt…"
click at [1085, 351] on button at bounding box center [1083, 351] width 34 height 34
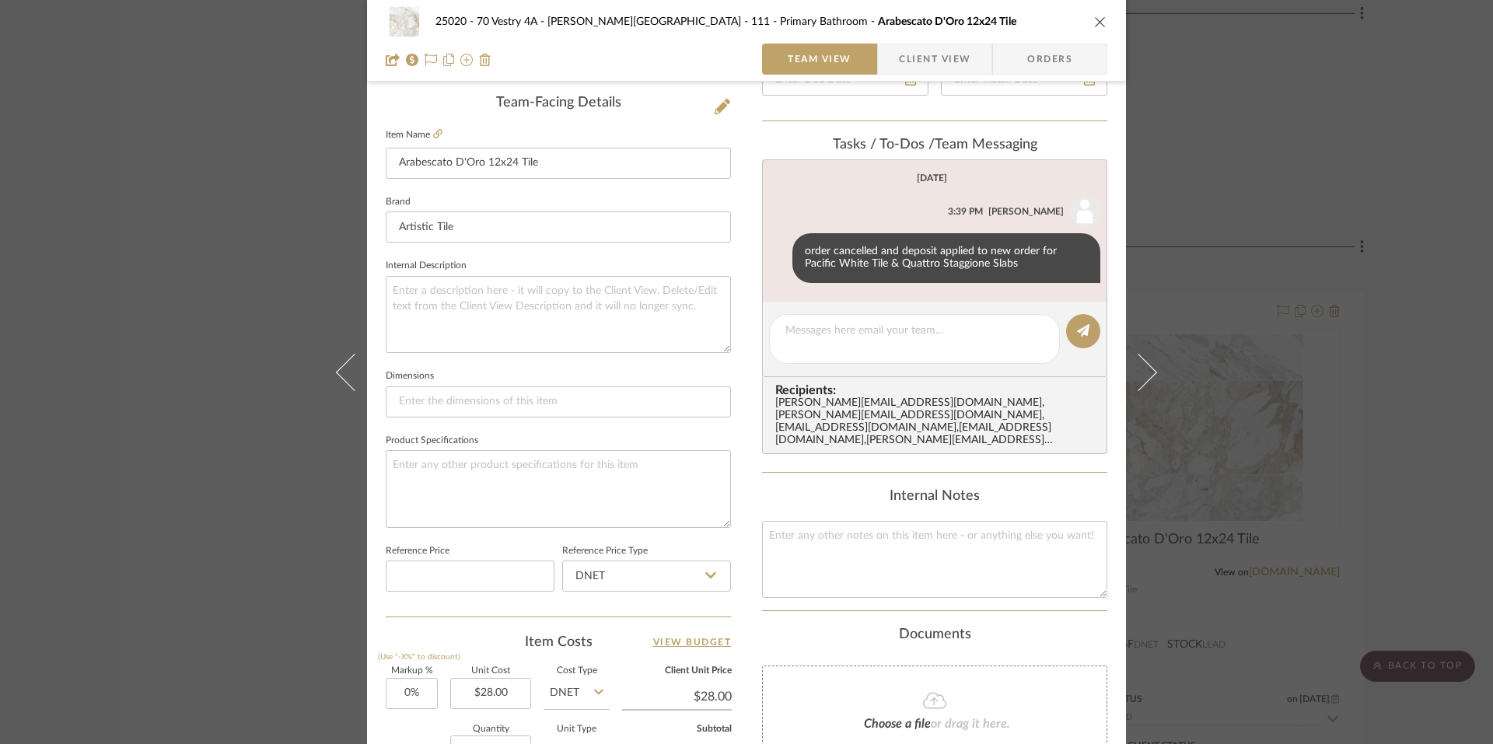
click at [1430, 442] on div "25020 - 70 Vestry 4A - [PERSON_NAME] 111 - Primary Bathroom Arabescato D'Oro 12…" at bounding box center [746, 372] width 1493 height 744
